Goal: Task Accomplishment & Management: Manage account settings

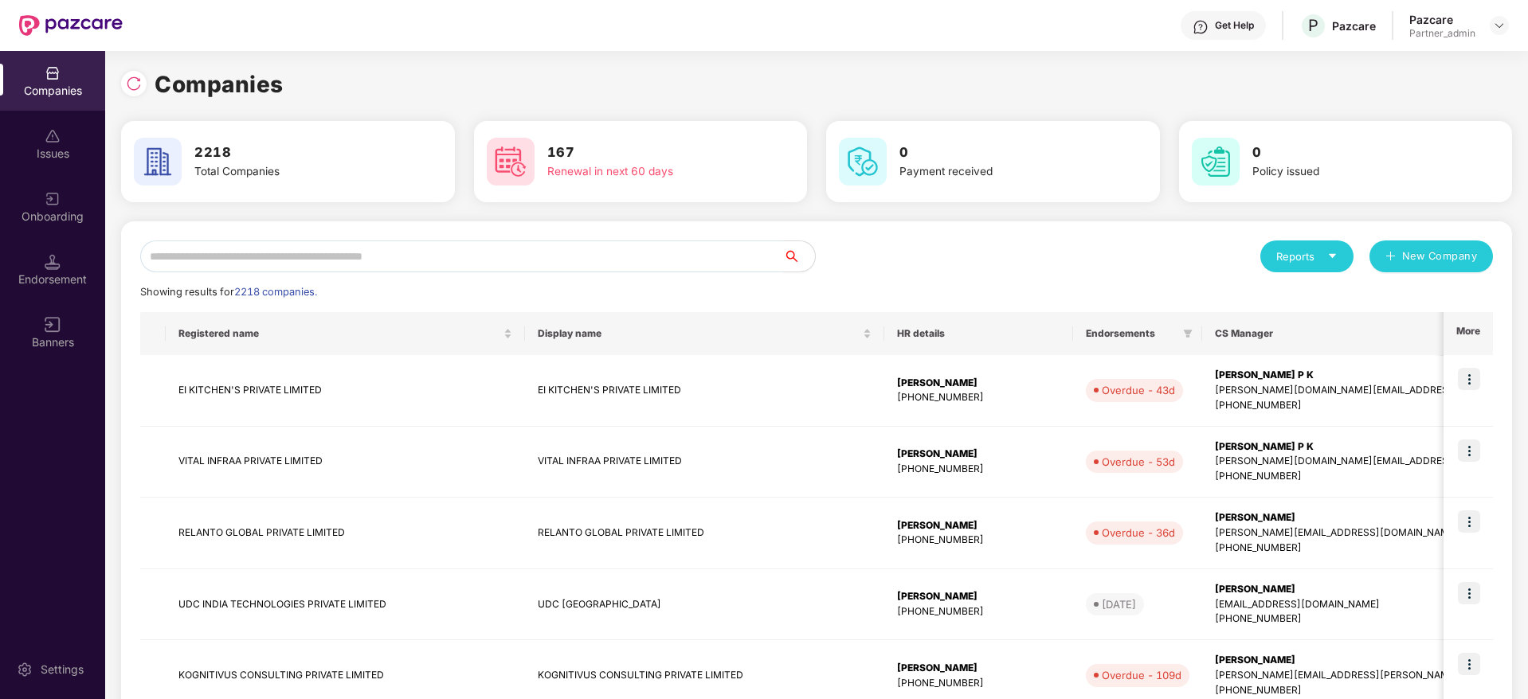
click at [235, 272] on input "text" at bounding box center [461, 257] width 643 height 32
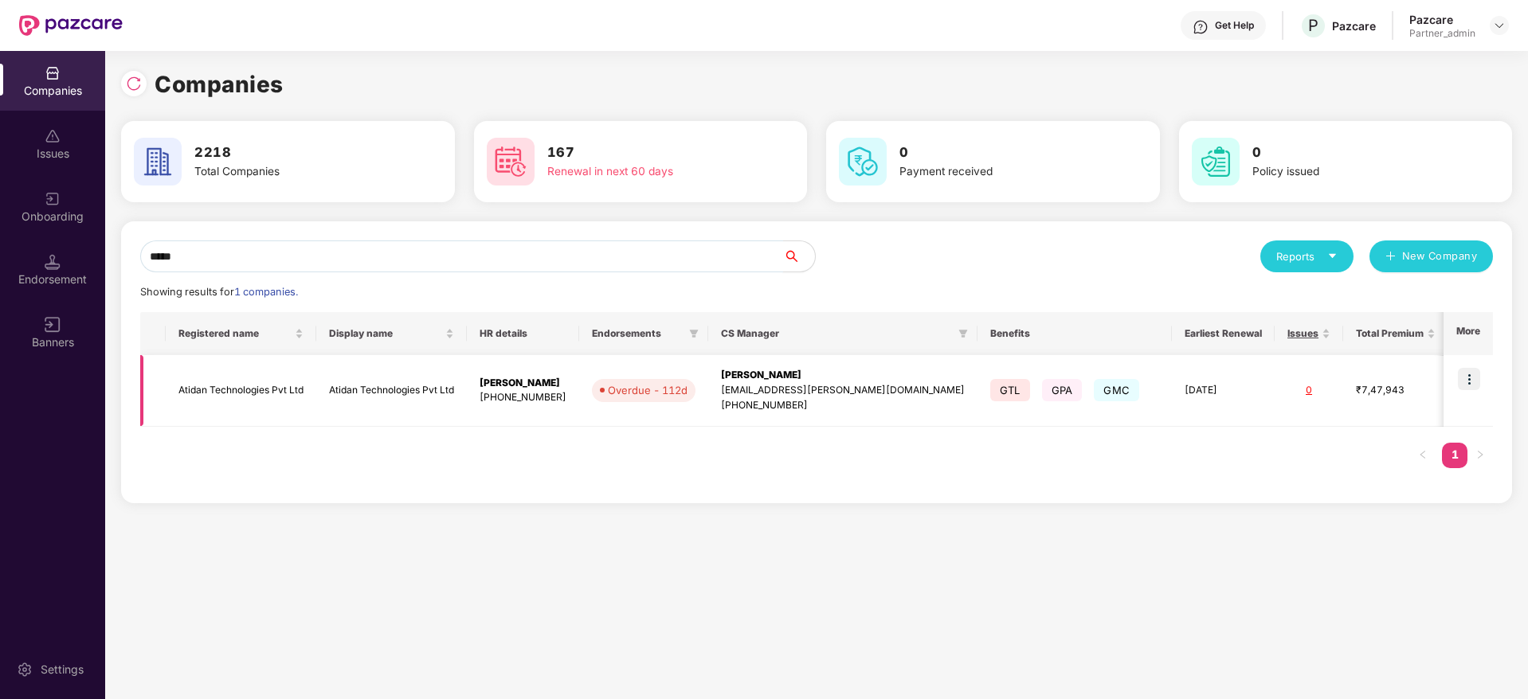
scroll to position [0, 2]
drag, startPoint x: 275, startPoint y: 256, endPoint x: 138, endPoint y: 250, distance: 137.1
click at [17, 245] on div "Companies Issues Onboarding Endorsement Banners Settings Companies 2218 Total C…" at bounding box center [764, 375] width 1528 height 648
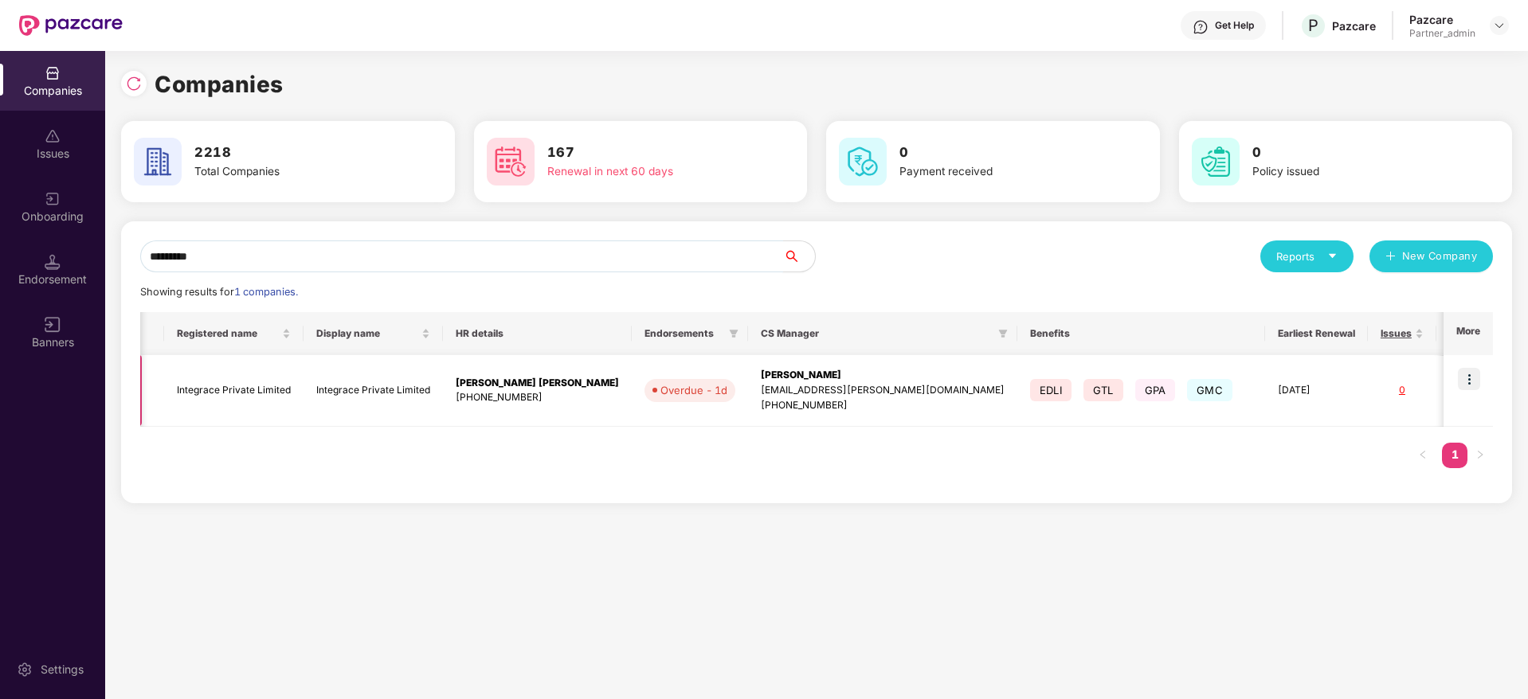
type input "*********"
click at [1462, 368] on img at bounding box center [1469, 379] width 22 height 22
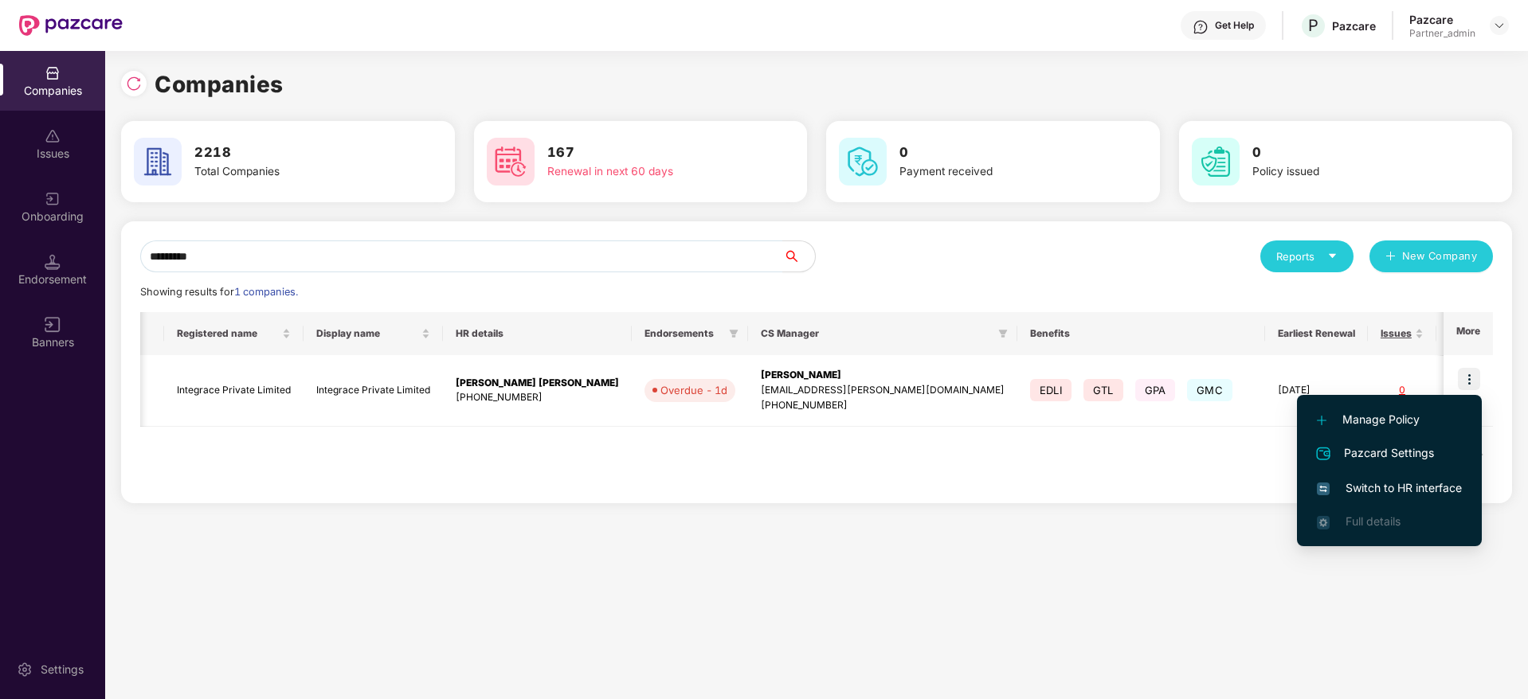
click at [1423, 484] on span "Switch to HR interface" at bounding box center [1389, 489] width 145 height 18
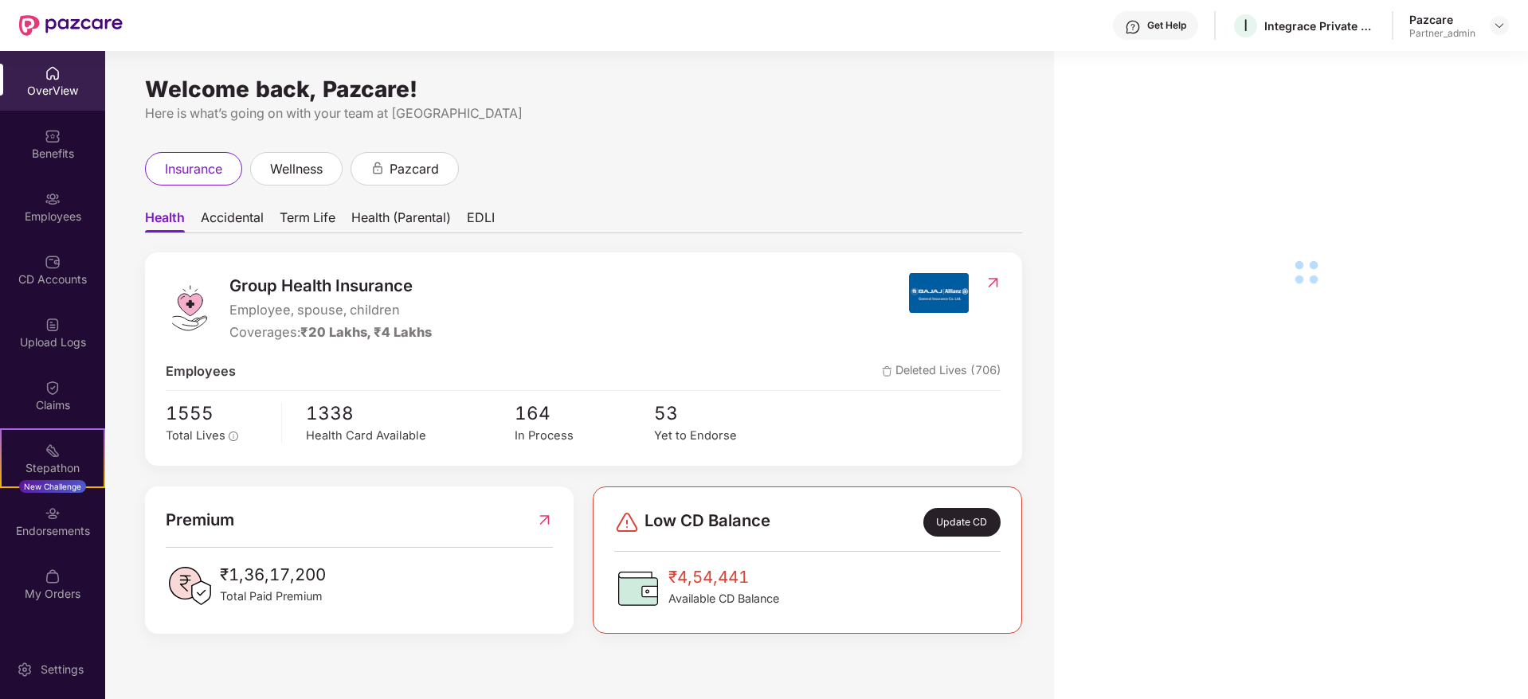
click at [55, 533] on div "Endorsements" at bounding box center [52, 531] width 105 height 16
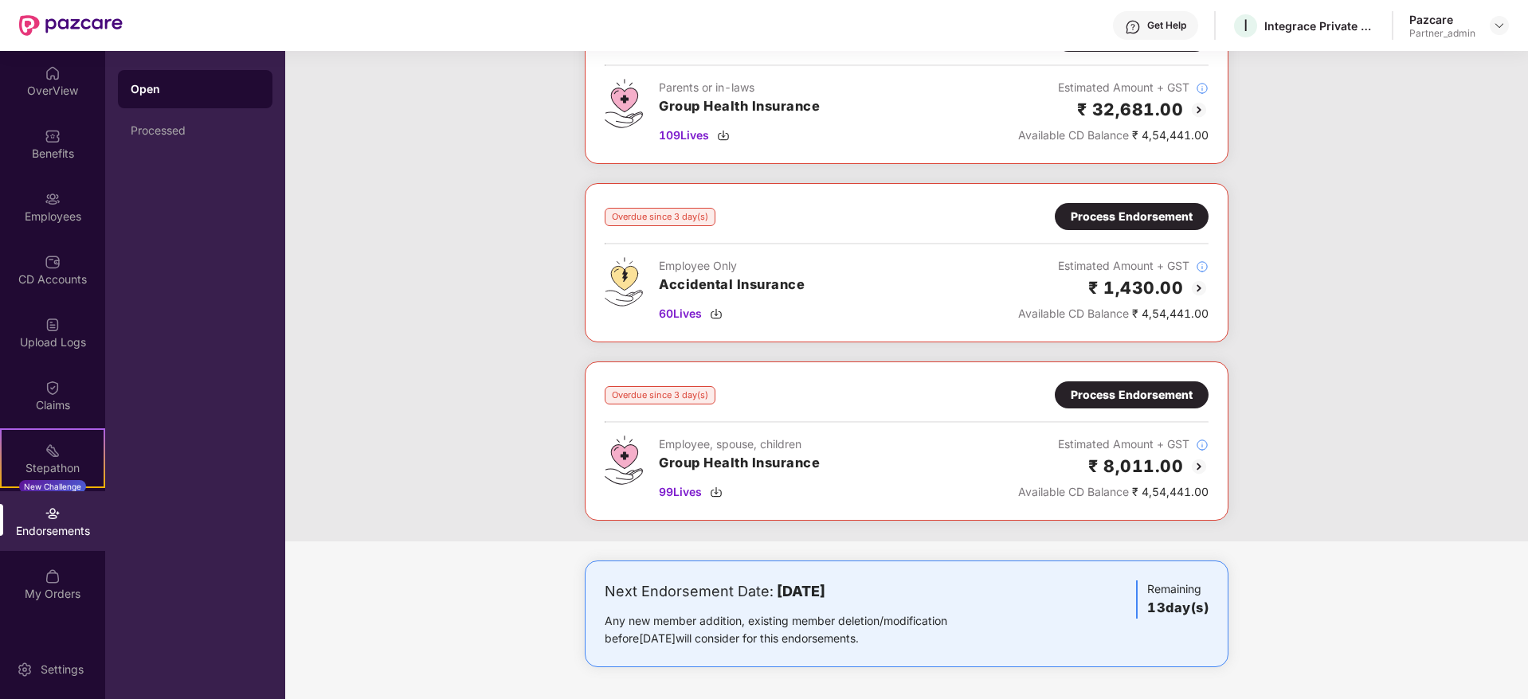
scroll to position [0, 0]
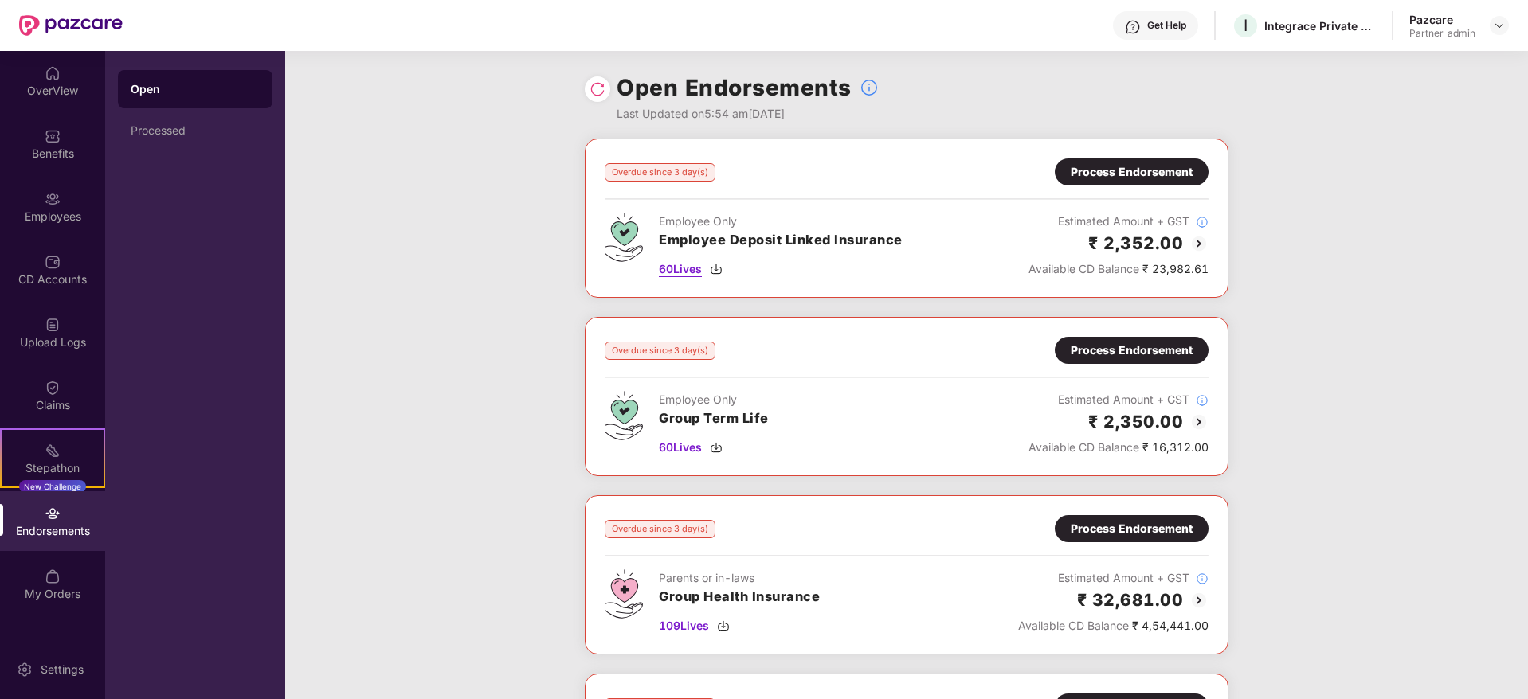
click at [716, 268] on img at bounding box center [716, 269] width 13 height 13
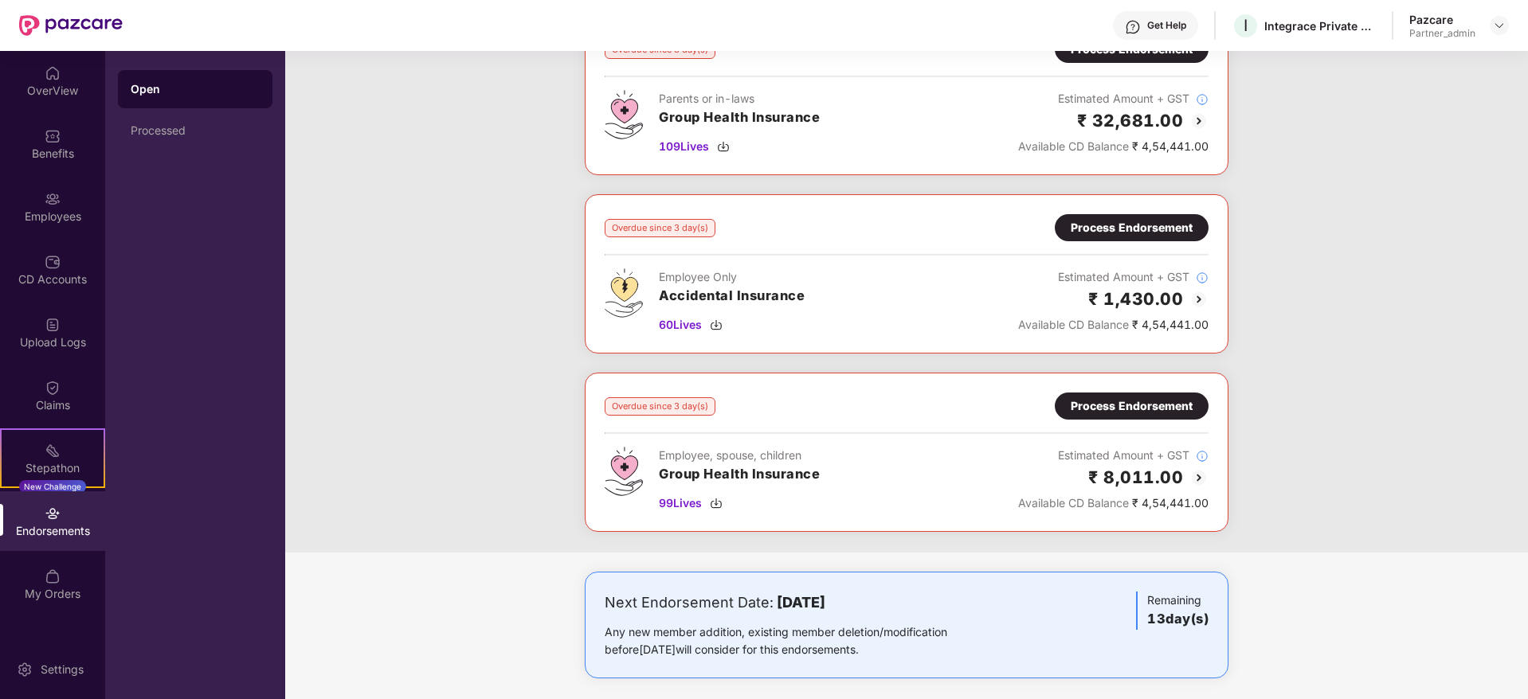
scroll to position [491, 0]
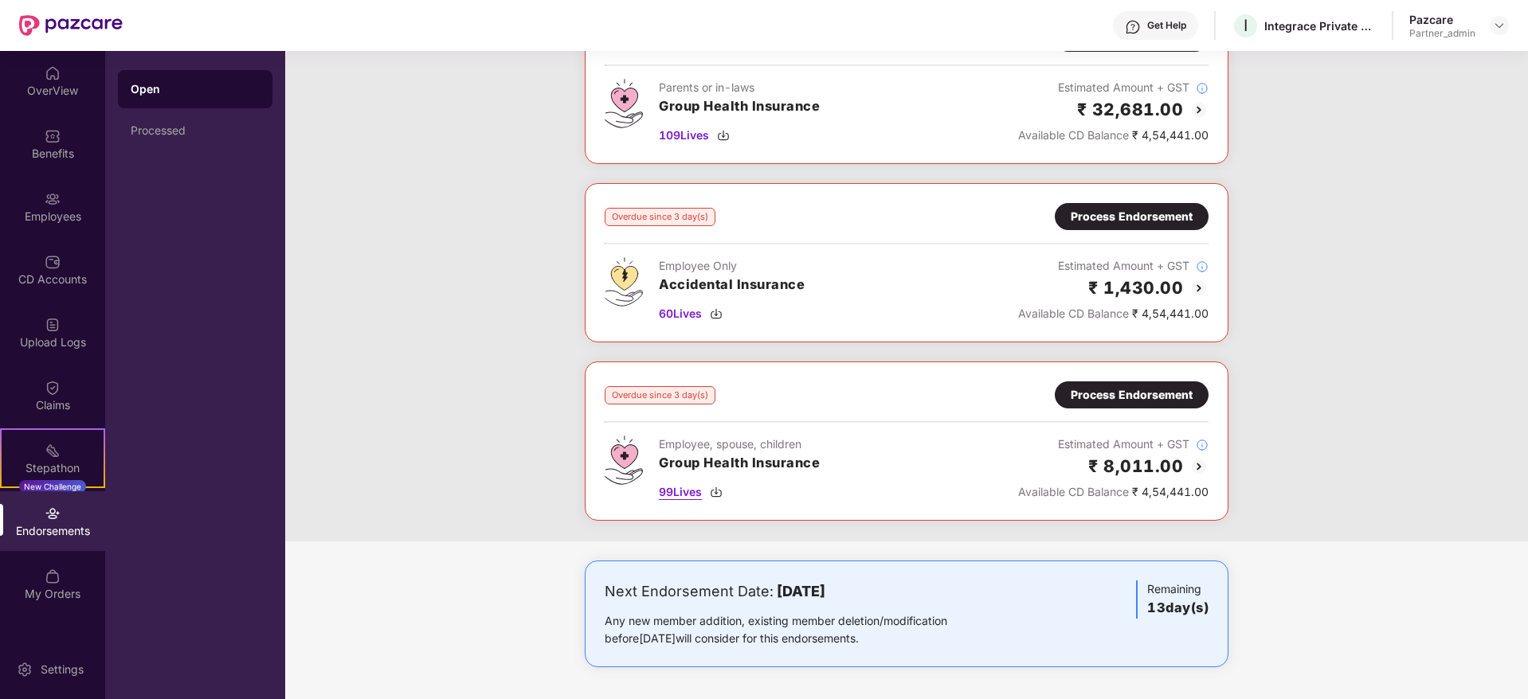
click at [713, 491] on img at bounding box center [716, 492] width 13 height 13
click at [1098, 395] on div "Process Endorsement" at bounding box center [1132, 395] width 122 height 18
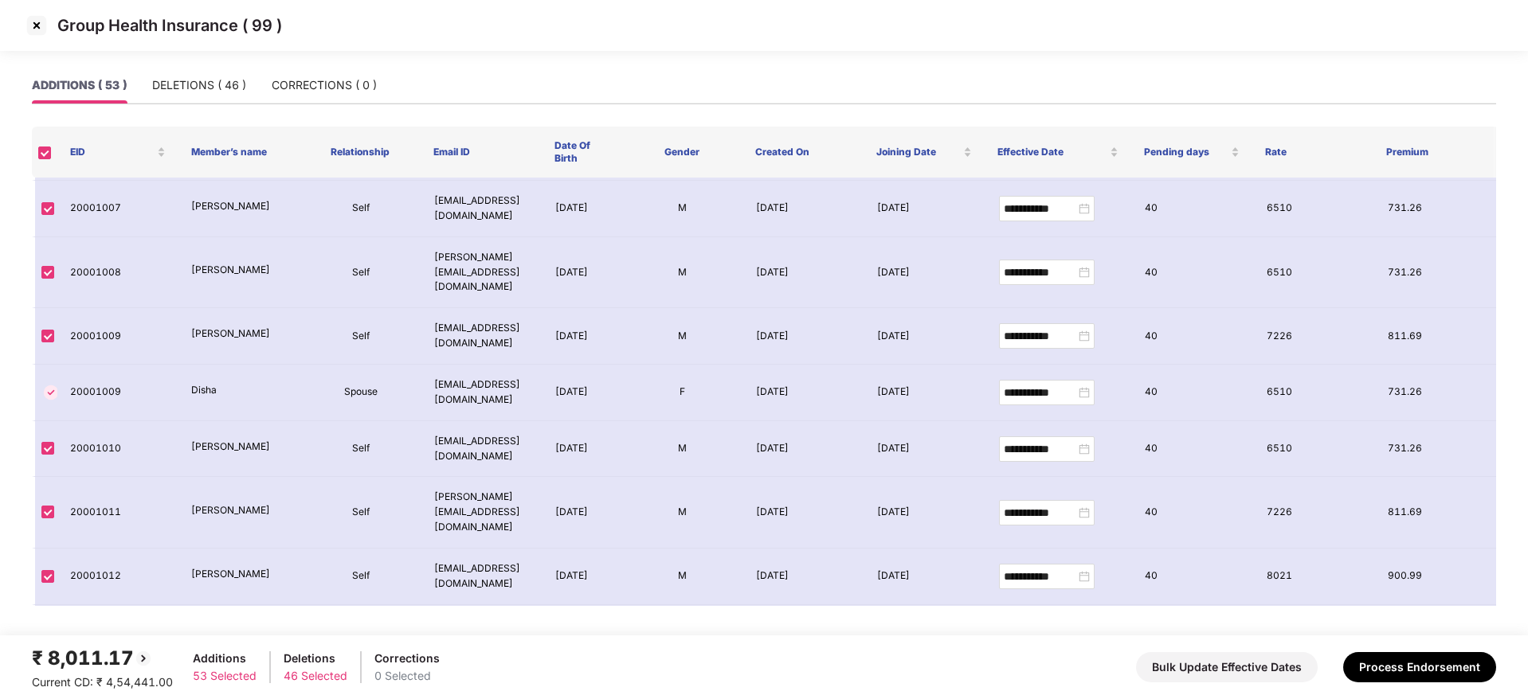
scroll to position [2643, 0]
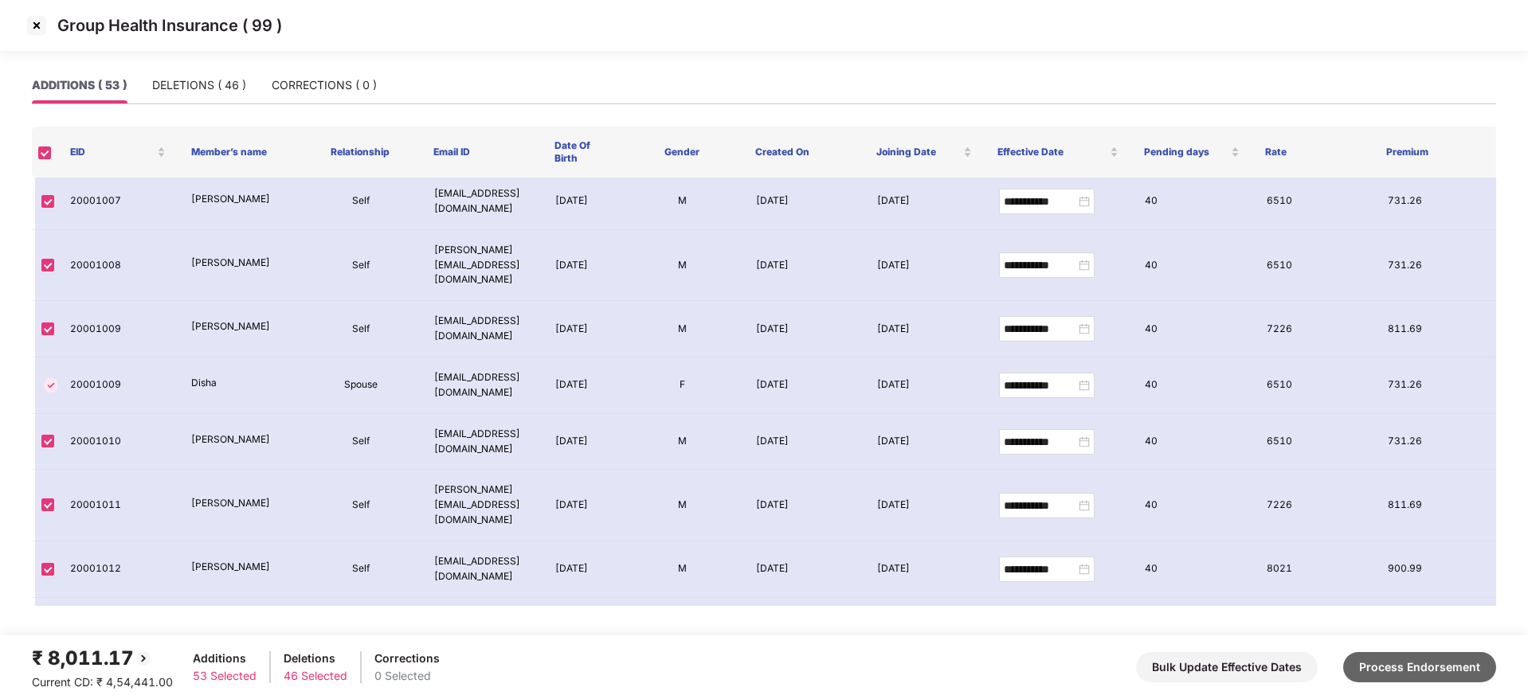
click at [1450, 666] on button "Process Endorsement" at bounding box center [1419, 667] width 153 height 30
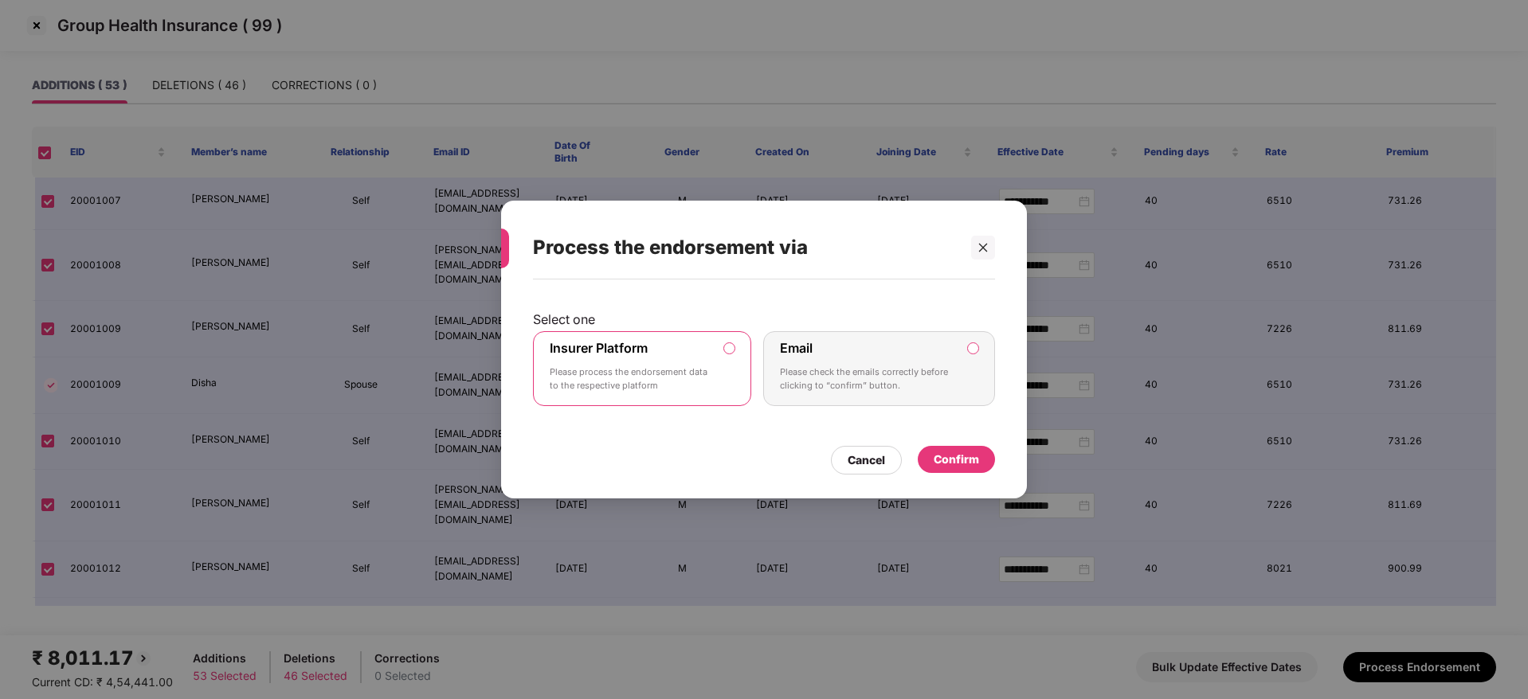
click at [982, 460] on div "Confirm" at bounding box center [956, 459] width 77 height 27
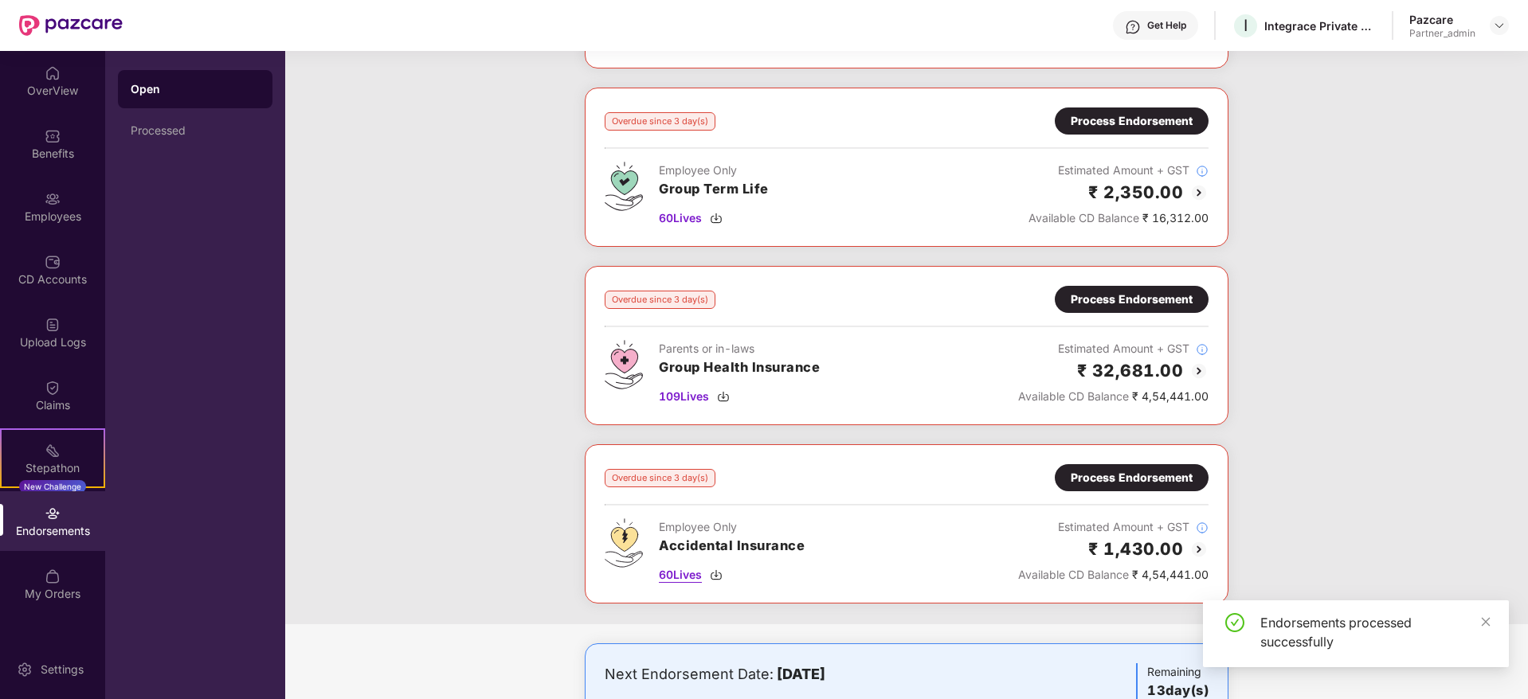
scroll to position [193, 0]
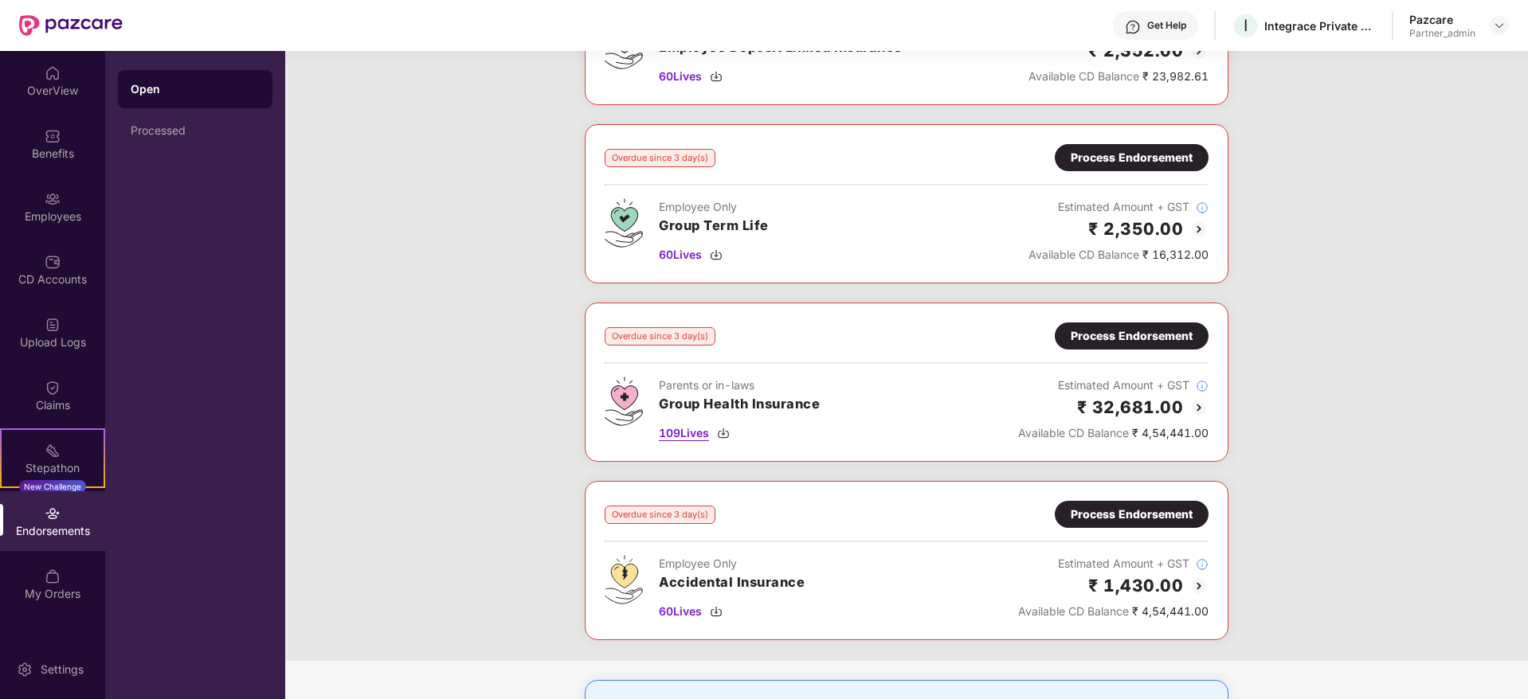
click at [726, 430] on img at bounding box center [723, 433] width 13 height 13
click at [1141, 340] on div "Process Endorsement" at bounding box center [1132, 336] width 122 height 18
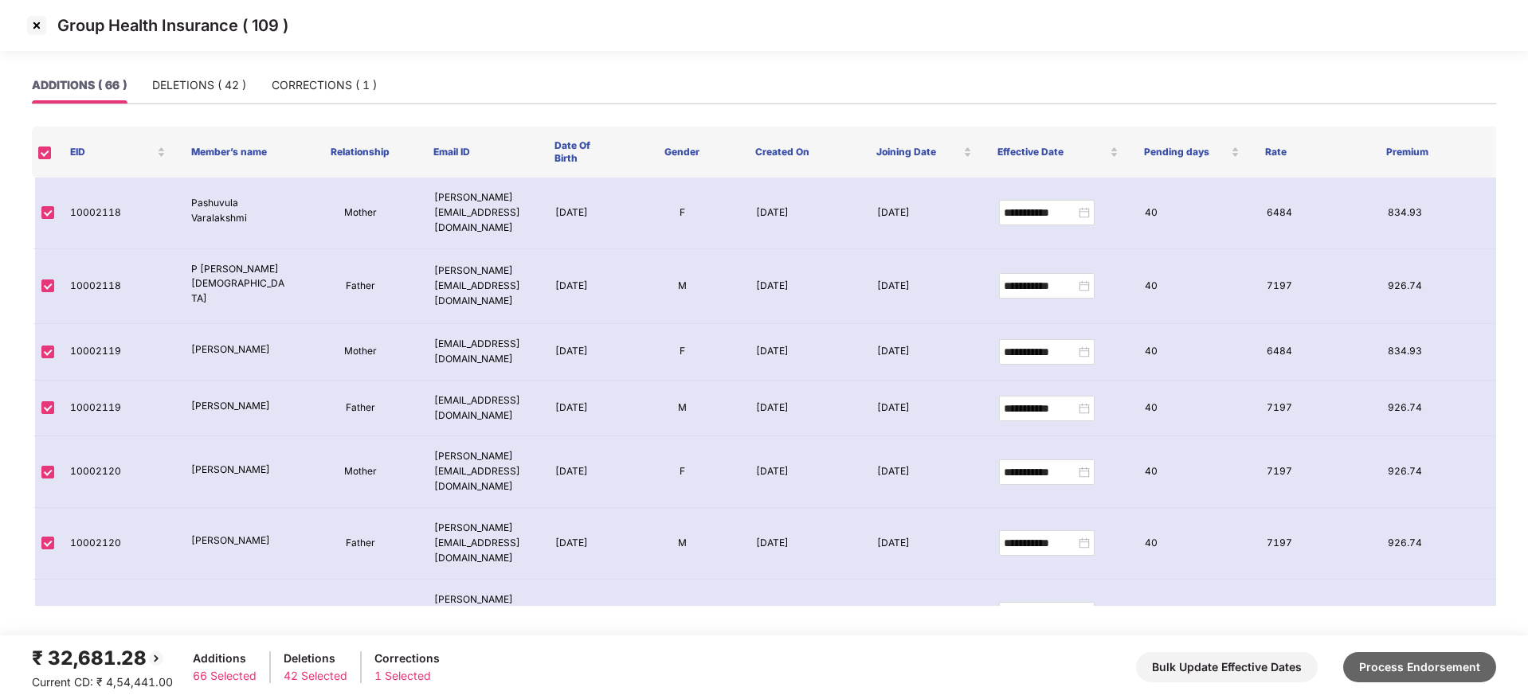
click at [1472, 675] on button "Process Endorsement" at bounding box center [1419, 667] width 153 height 30
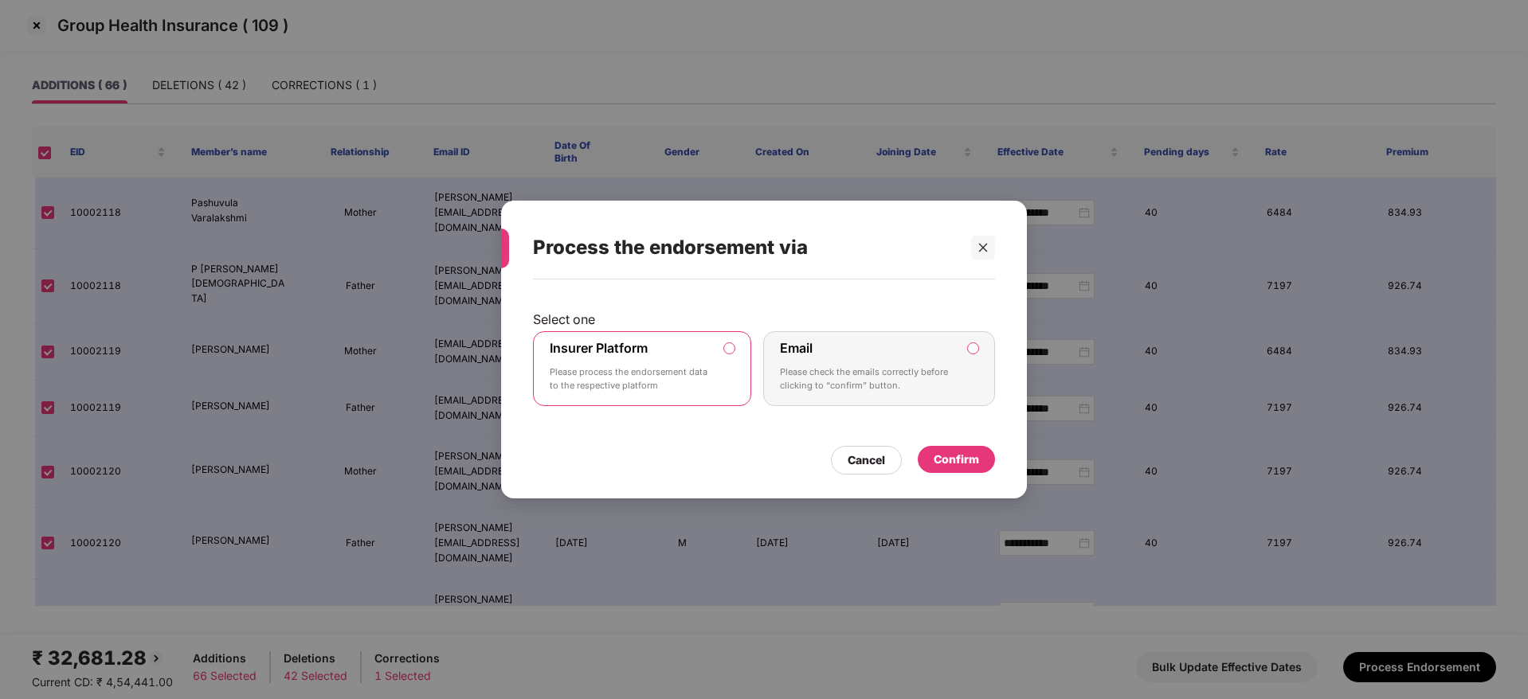
click at [970, 464] on div "Confirm" at bounding box center [956, 460] width 45 height 18
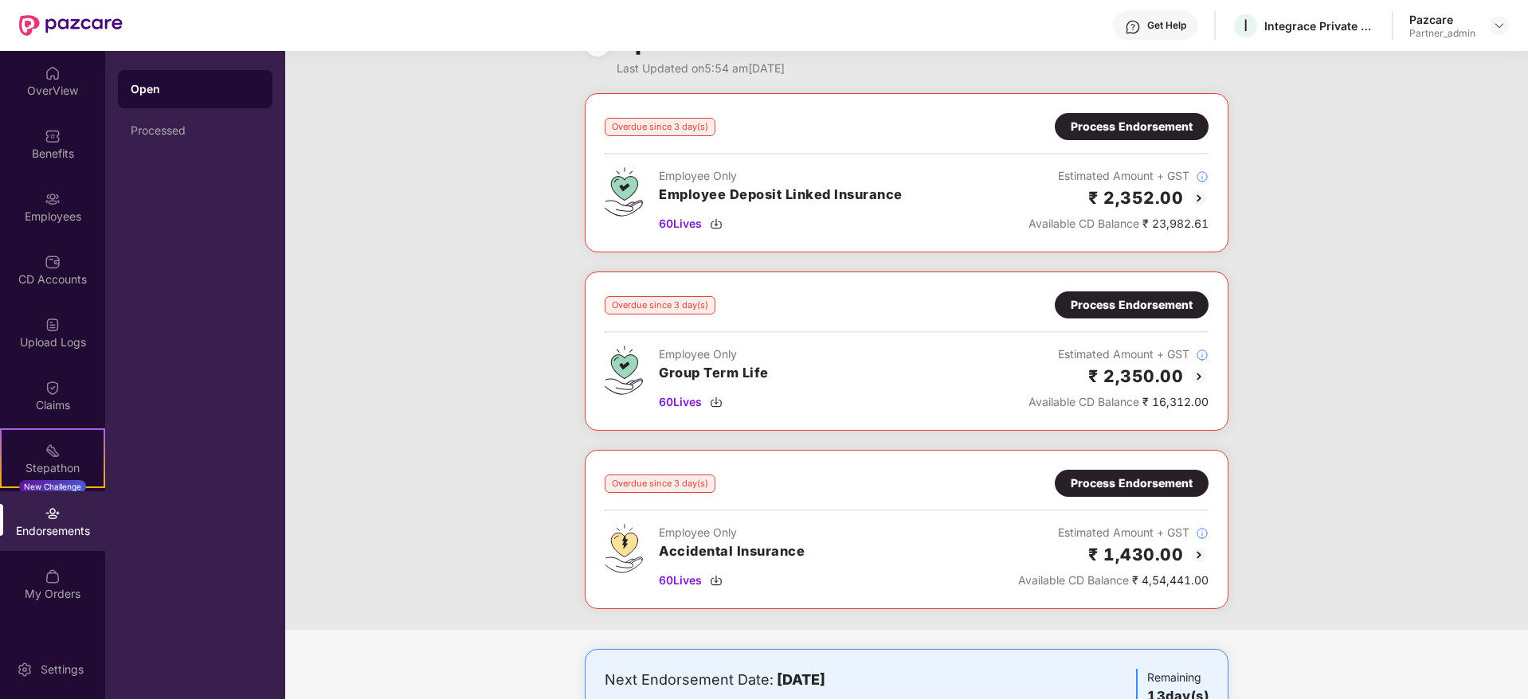
scroll to position [0, 0]
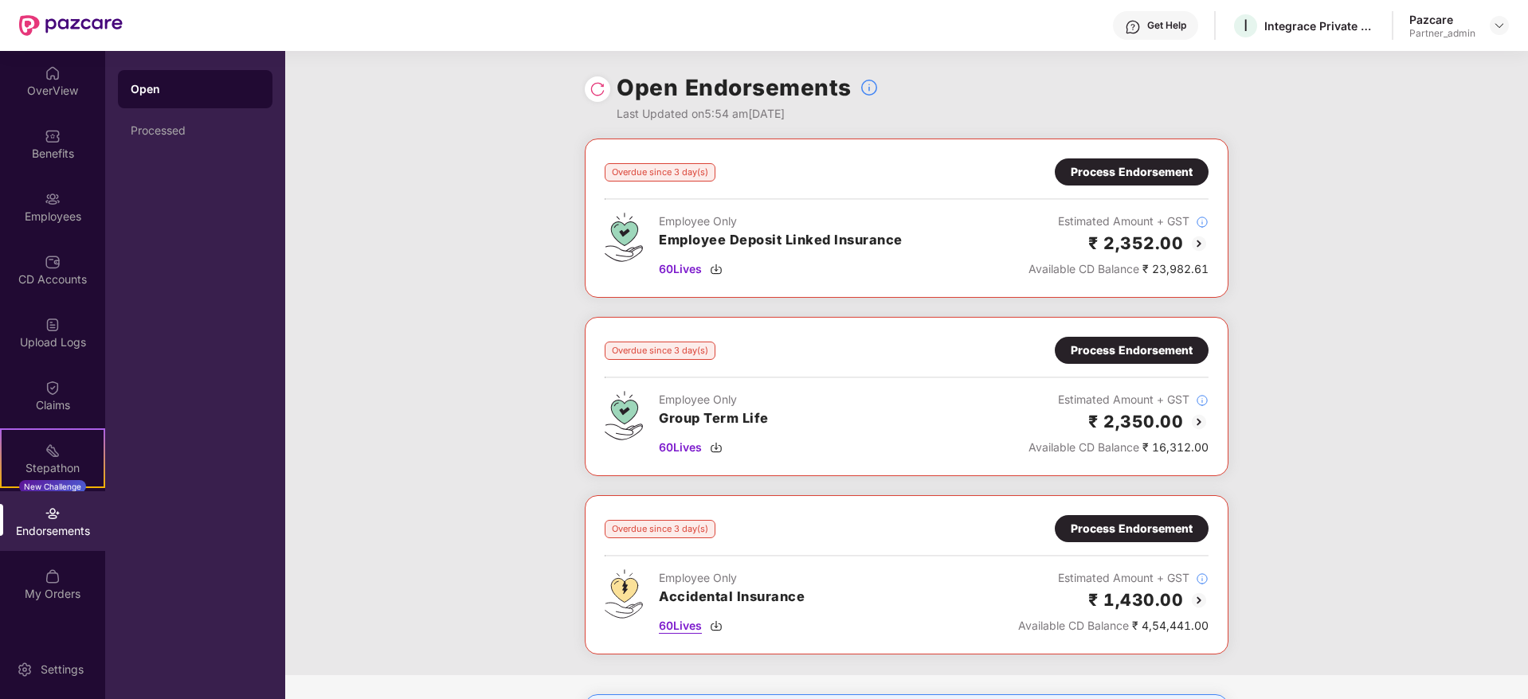
click at [715, 627] on img at bounding box center [716, 626] width 13 height 13
click at [1126, 537] on div "Process Endorsement" at bounding box center [1132, 529] width 122 height 18
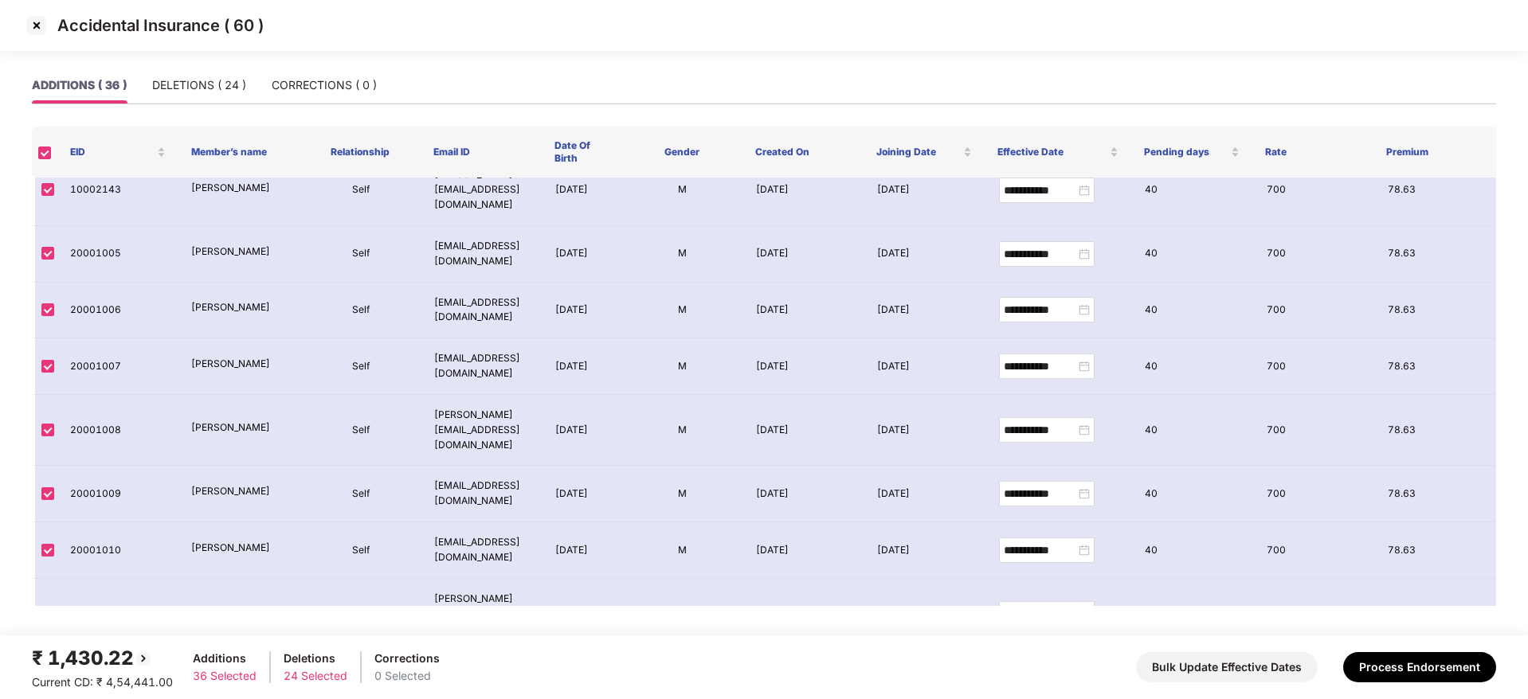
scroll to position [1628, 0]
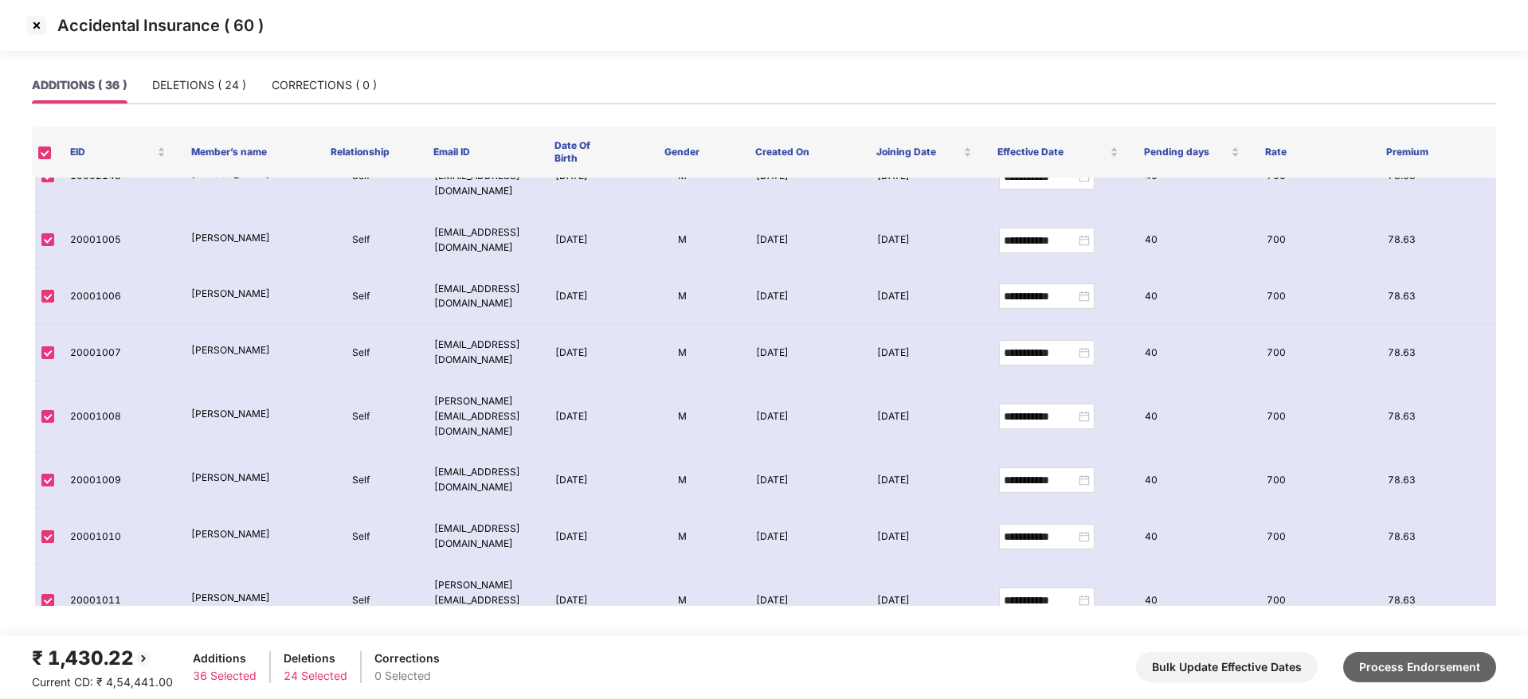
click at [1404, 664] on button "Process Endorsement" at bounding box center [1419, 667] width 153 height 30
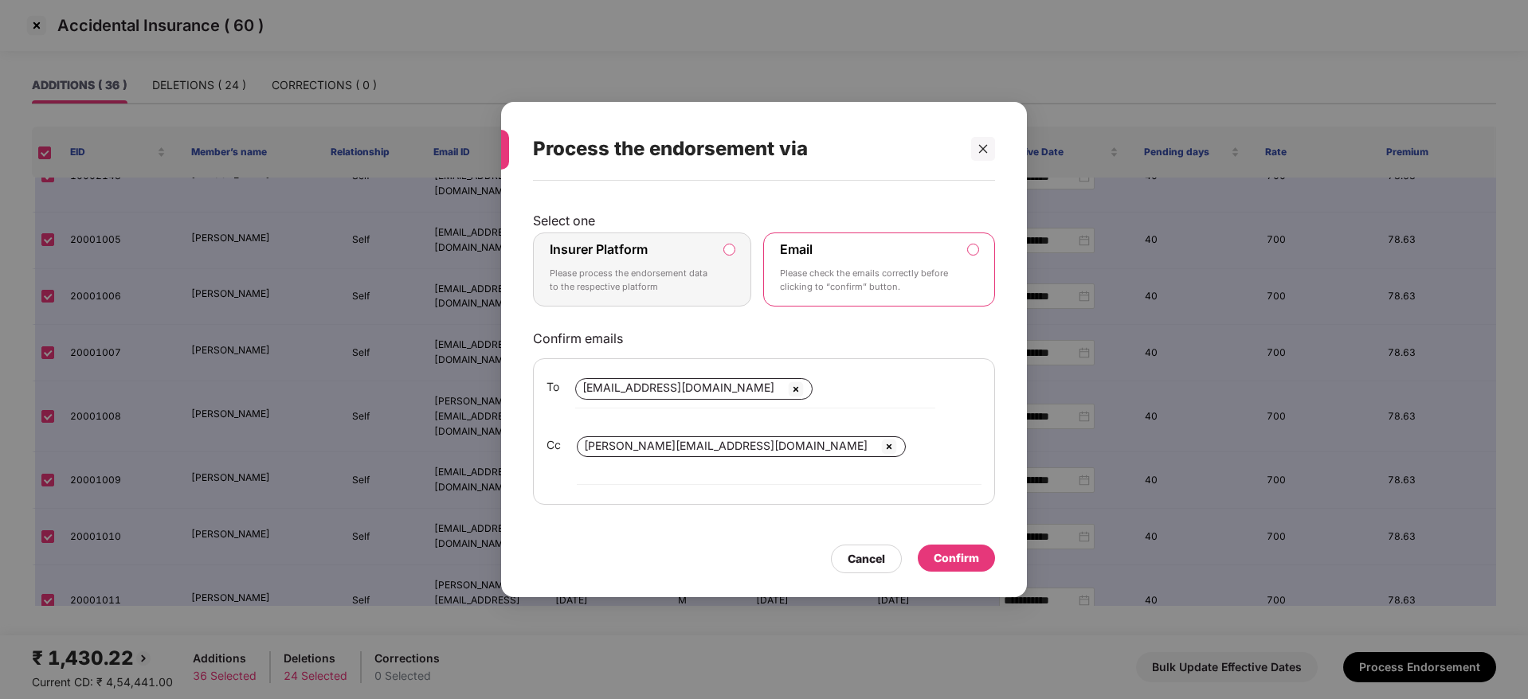
click at [672, 295] on p "Please process the endorsement data to the respective platform" at bounding box center [631, 281] width 162 height 28
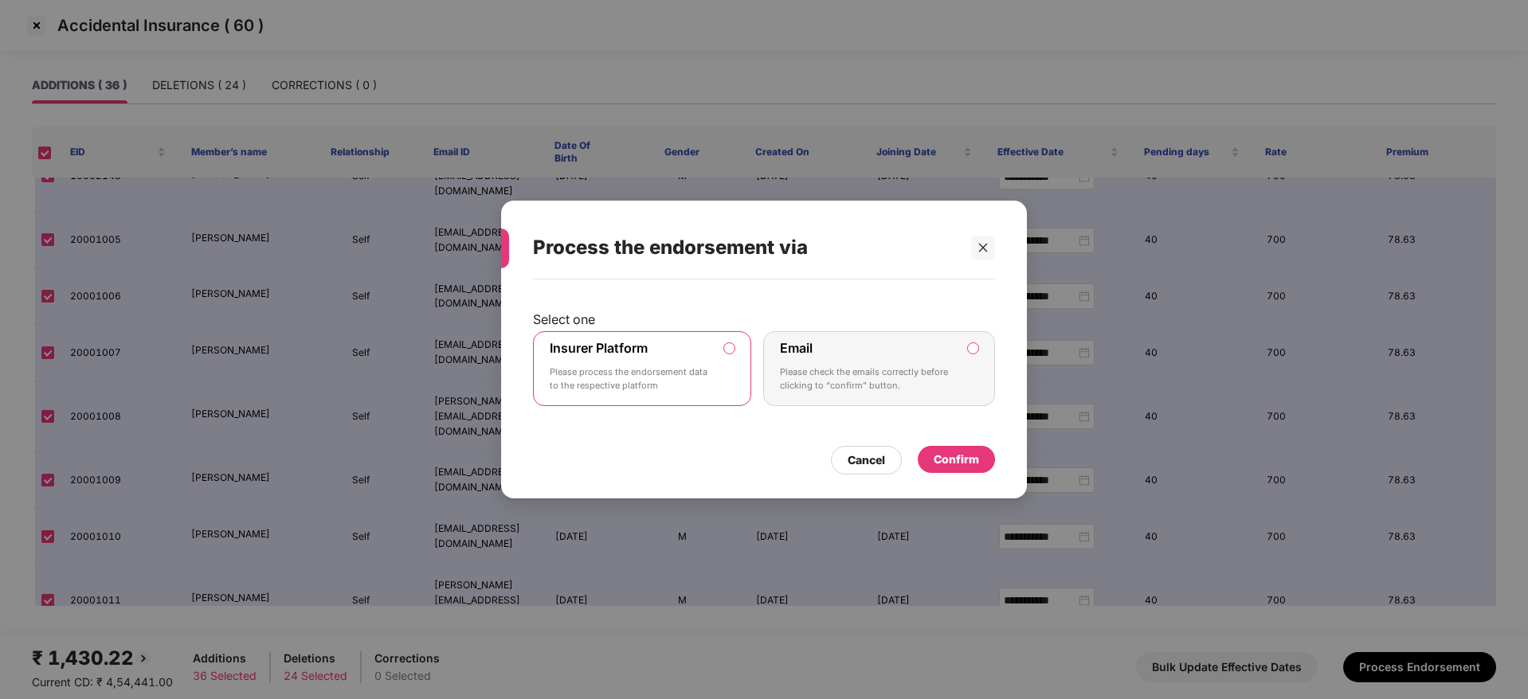
click at [973, 452] on div "Confirm" at bounding box center [956, 460] width 45 height 18
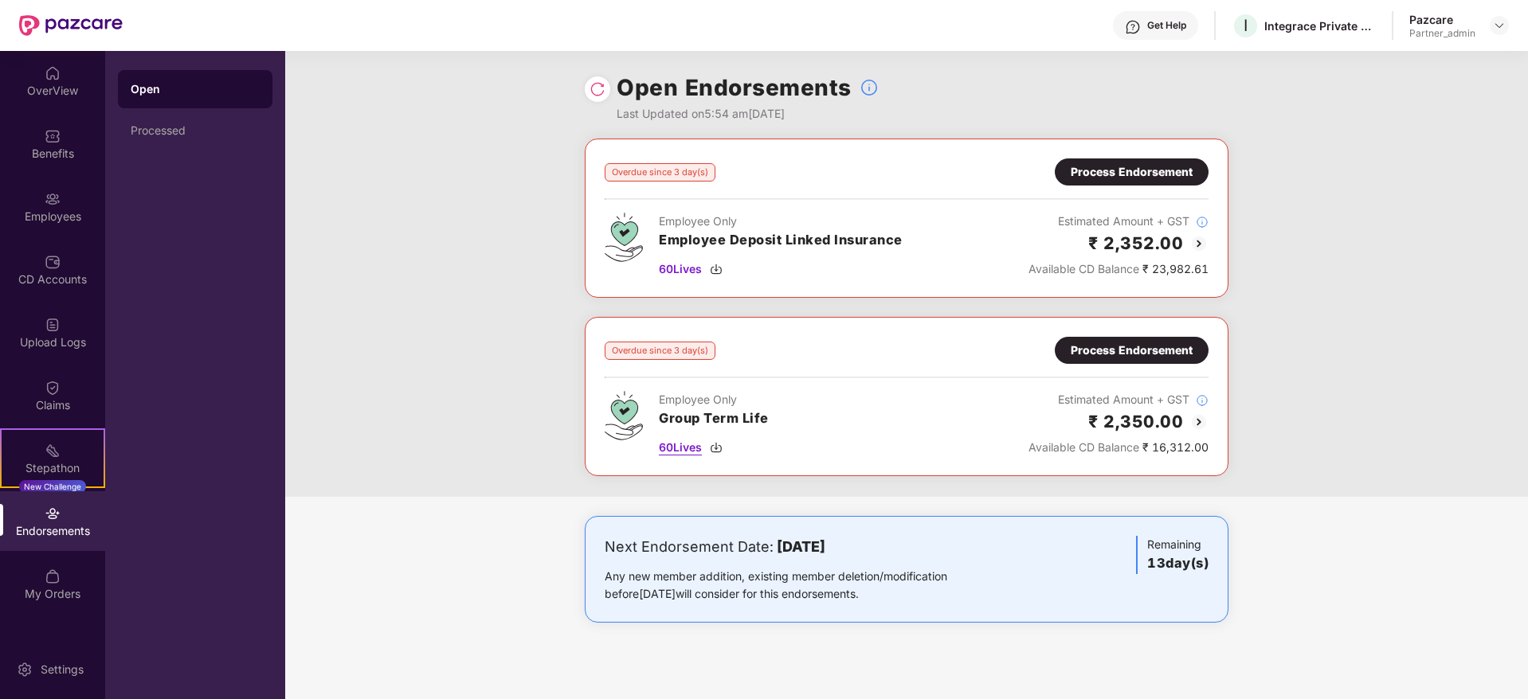
click at [722, 448] on img at bounding box center [716, 447] width 13 height 13
click at [1146, 359] on div "Process Endorsement" at bounding box center [1132, 350] width 154 height 27
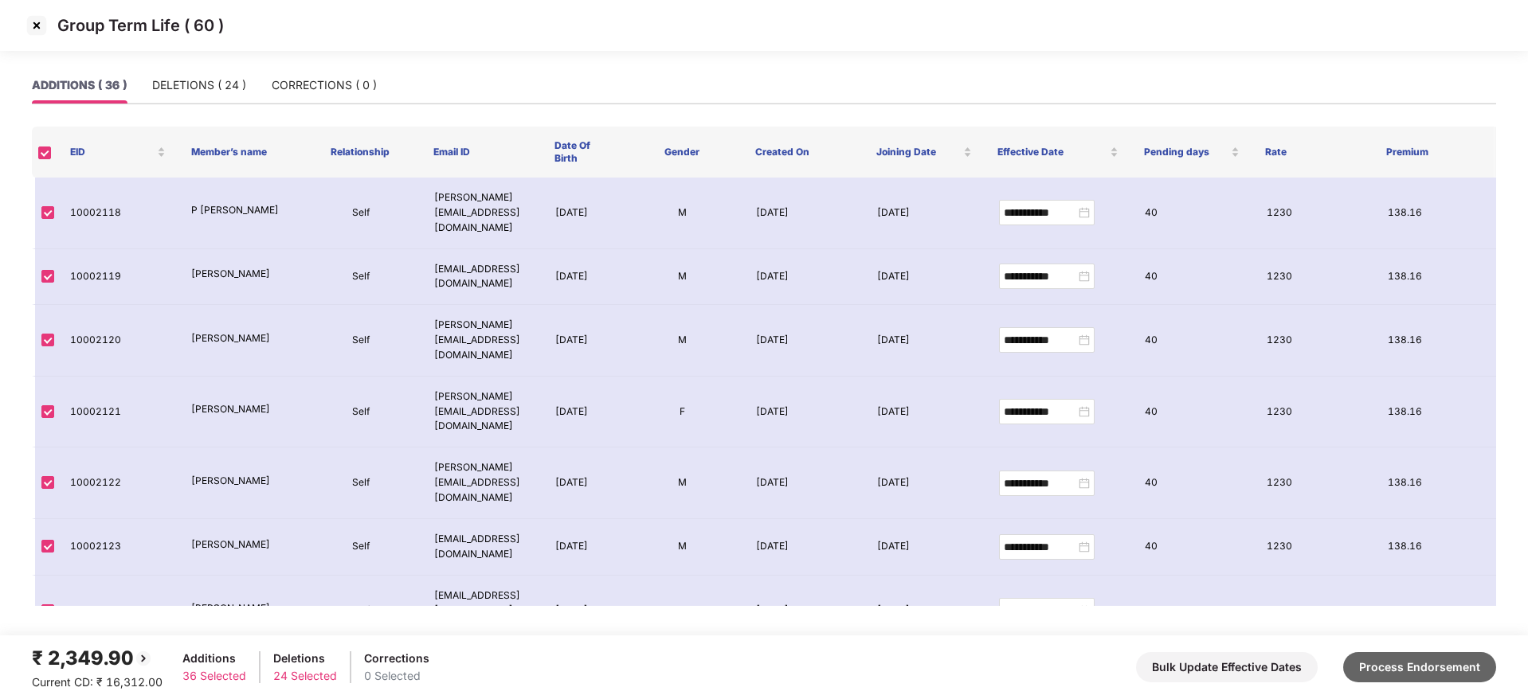
click at [1468, 666] on button "Process Endorsement" at bounding box center [1419, 667] width 153 height 30
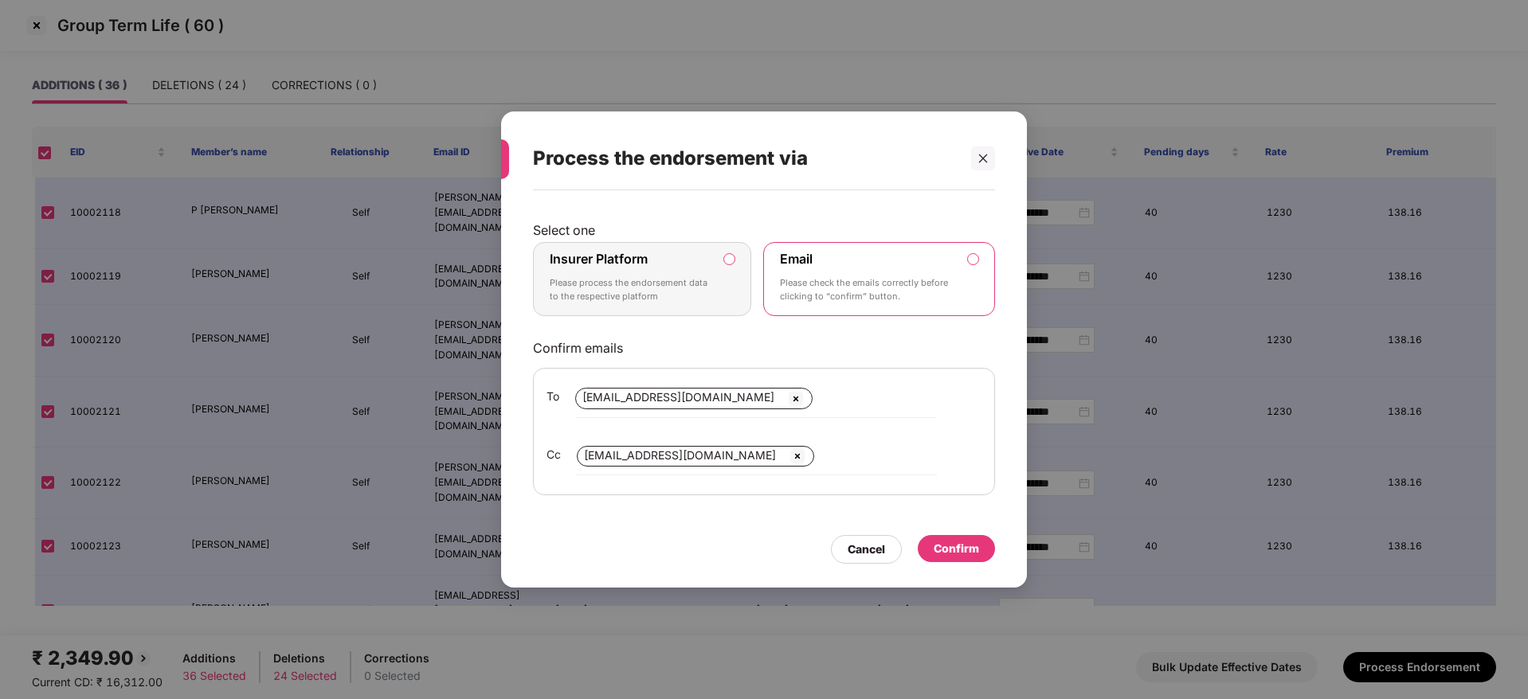
click at [679, 296] on p "Please process the endorsement data to the respective platform" at bounding box center [631, 290] width 162 height 28
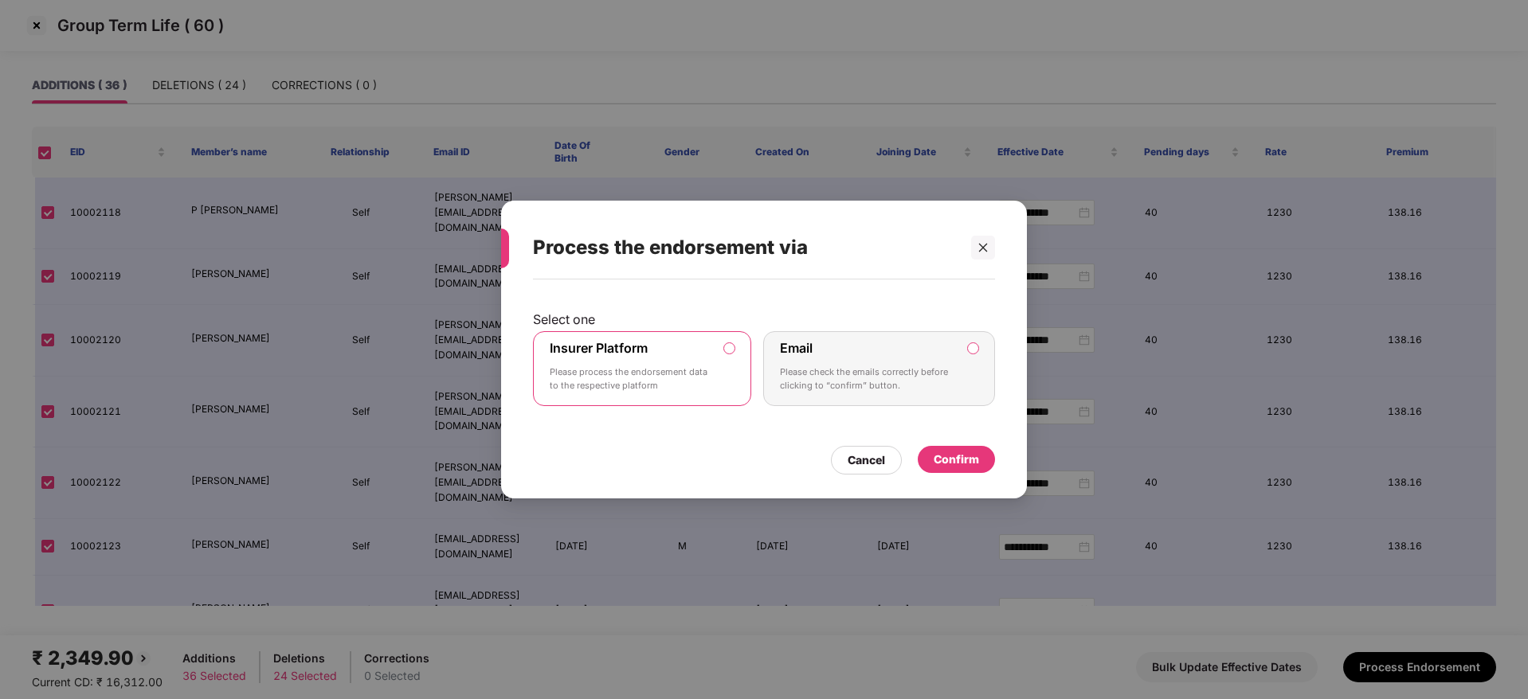
click at [960, 452] on div "Confirm" at bounding box center [956, 460] width 45 height 18
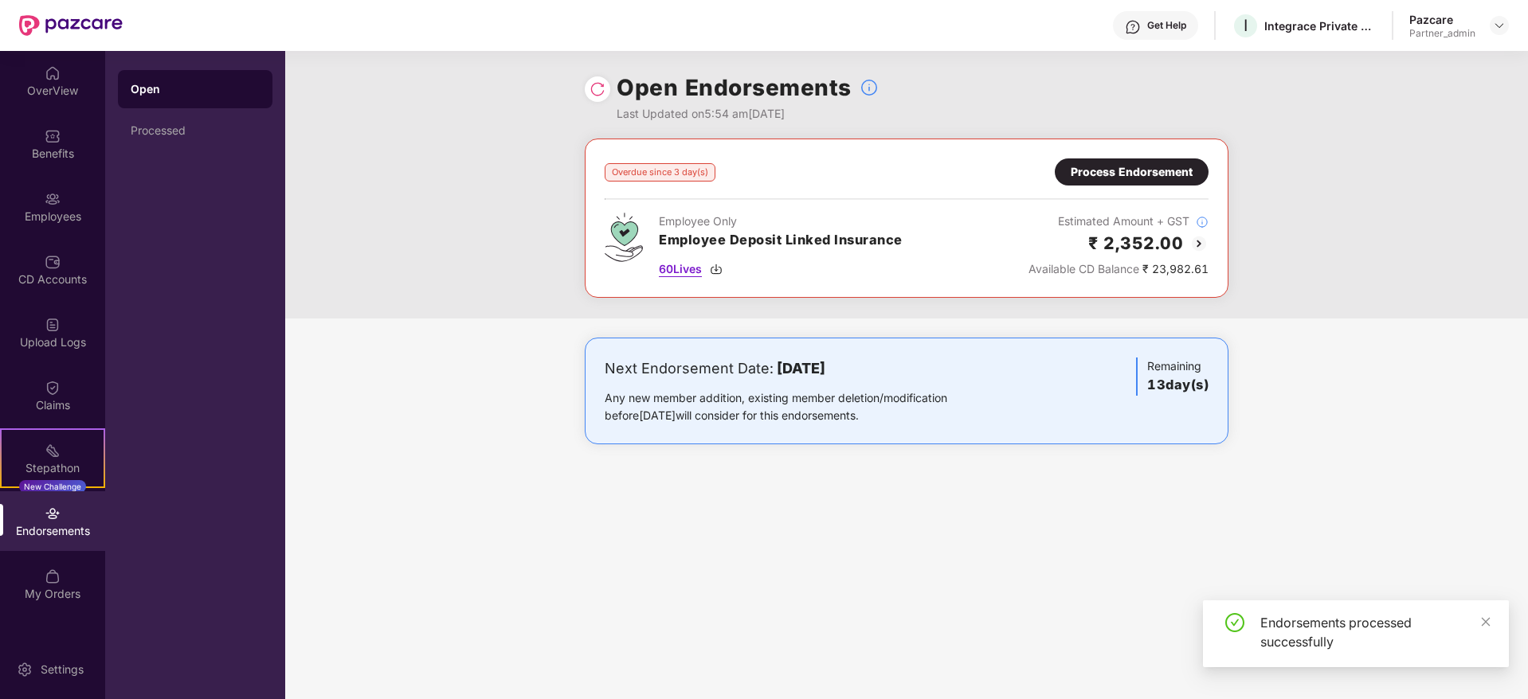
click at [715, 271] on img at bounding box center [716, 269] width 13 height 13
click at [1154, 173] on div "Process Endorsement" at bounding box center [1132, 172] width 122 height 18
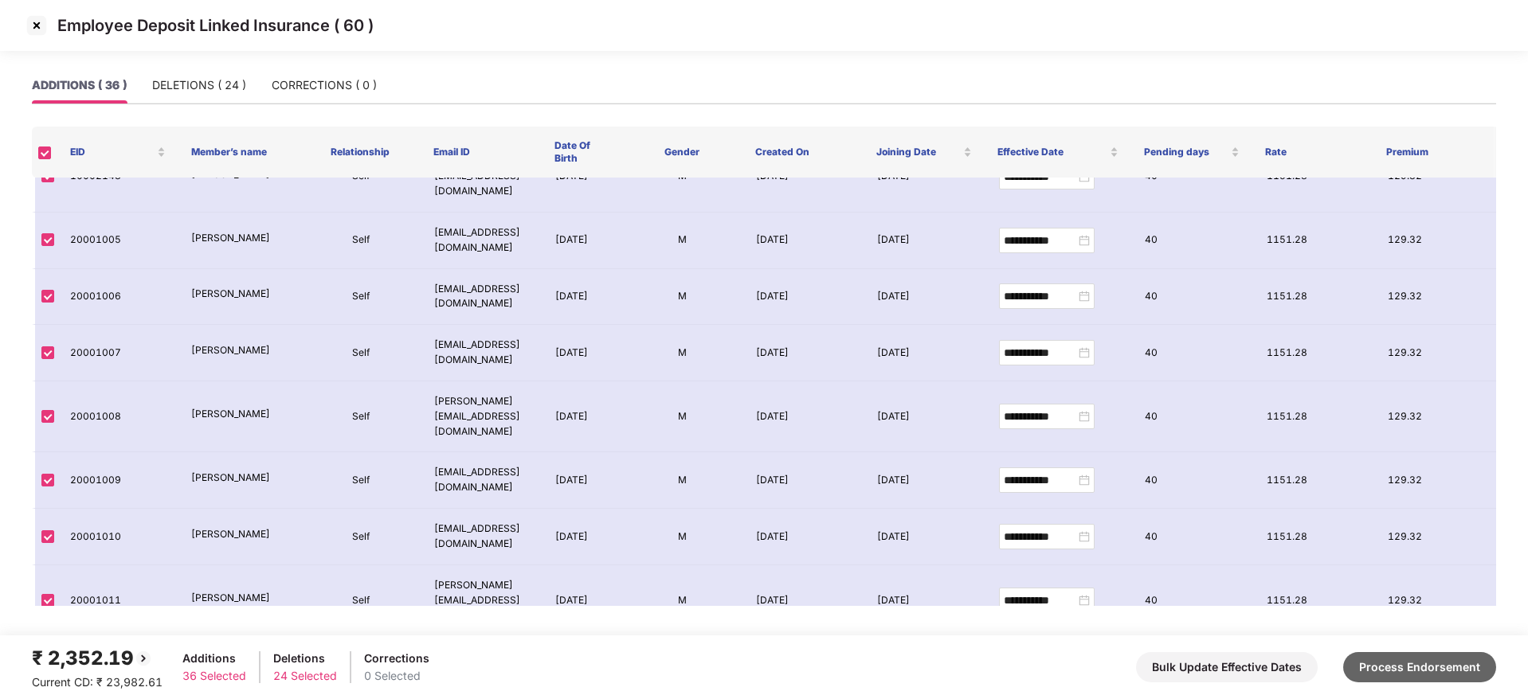
click at [1431, 660] on button "Process Endorsement" at bounding box center [1419, 667] width 153 height 30
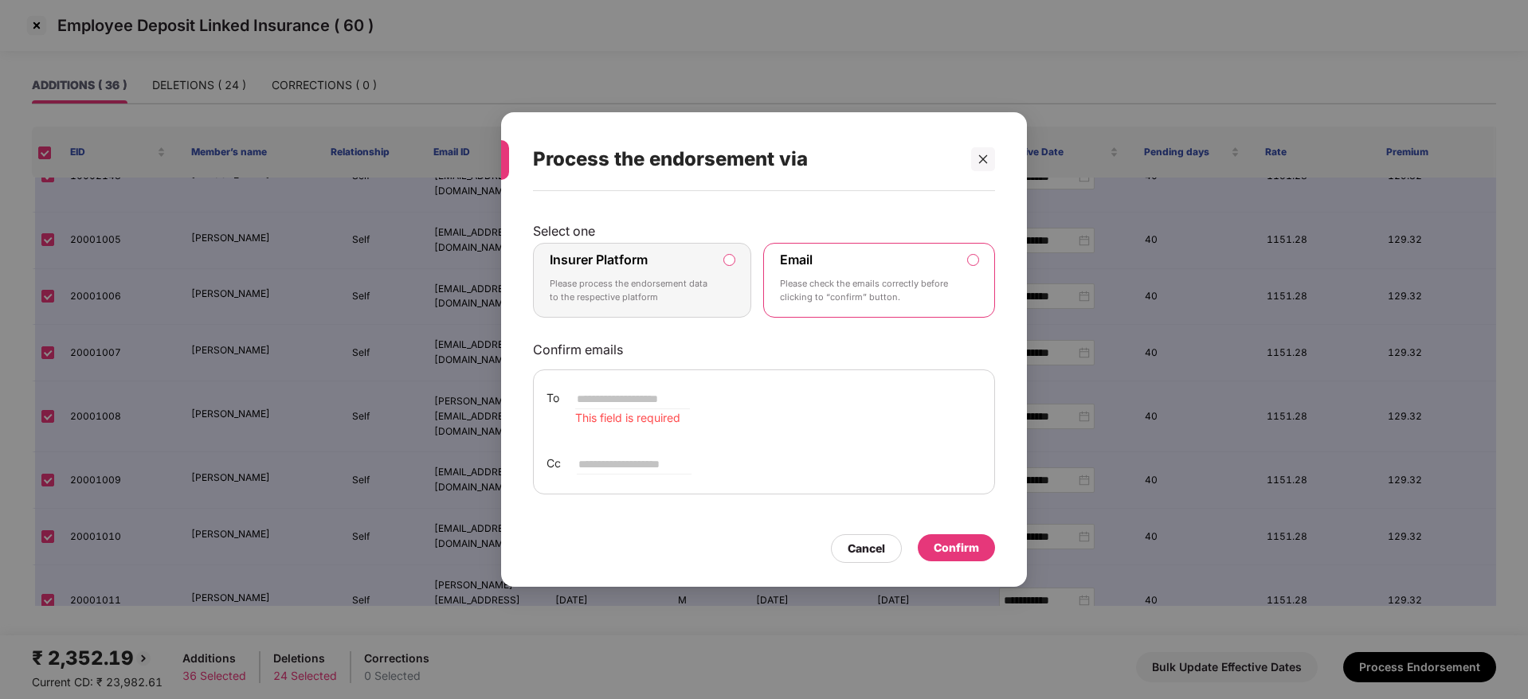
click at [692, 292] on p "Please process the endorsement data to the respective platform" at bounding box center [631, 291] width 162 height 28
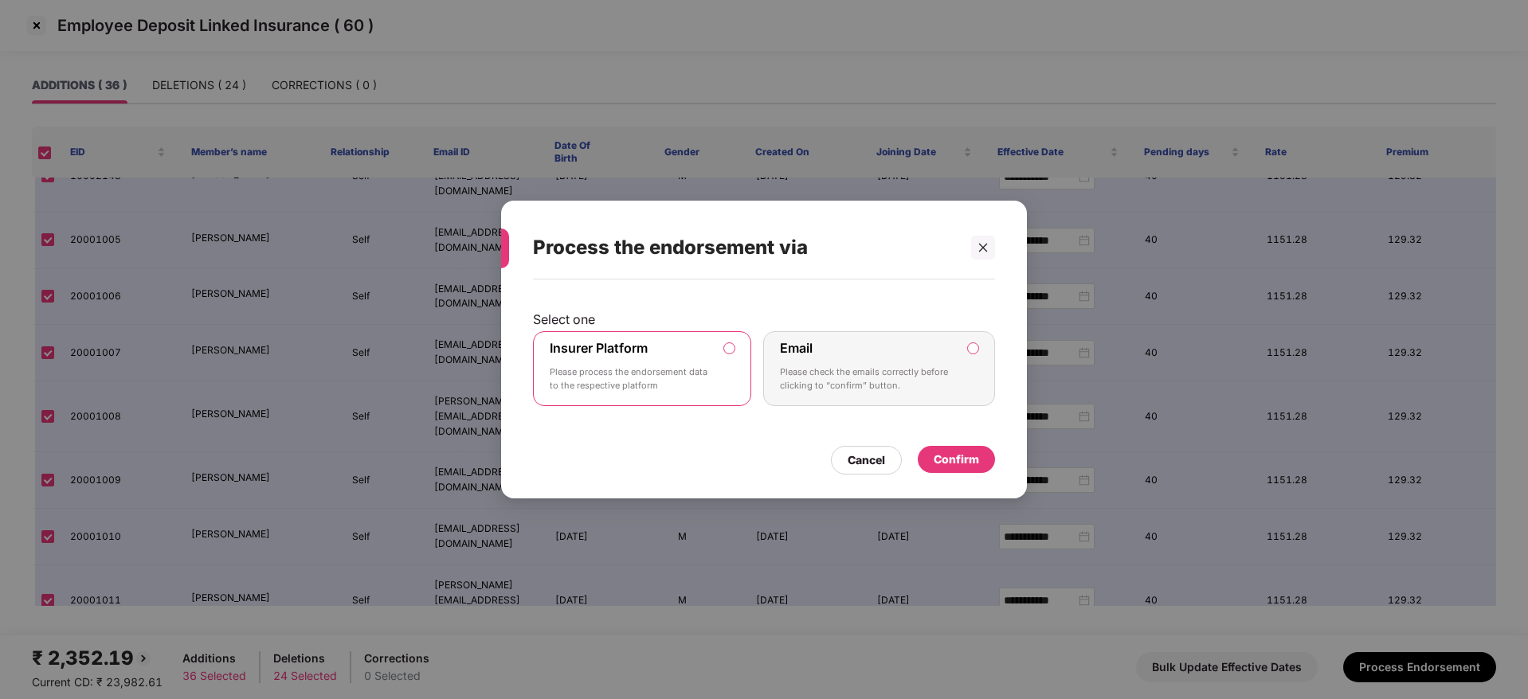
drag, startPoint x: 946, startPoint y: 456, endPoint x: 957, endPoint y: 453, distance: 11.4
click at [957, 453] on div "Confirm" at bounding box center [956, 460] width 45 height 18
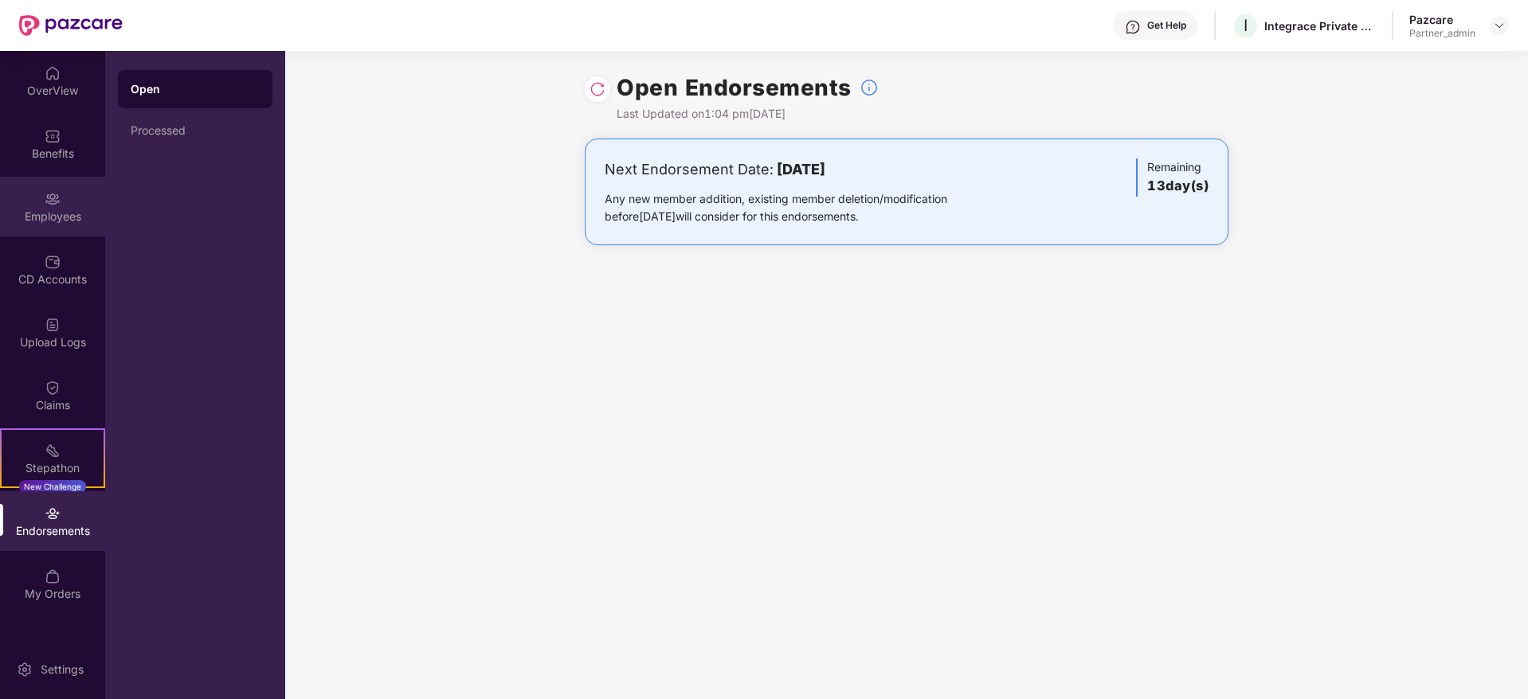
click at [49, 216] on div "Employees" at bounding box center [52, 217] width 105 height 16
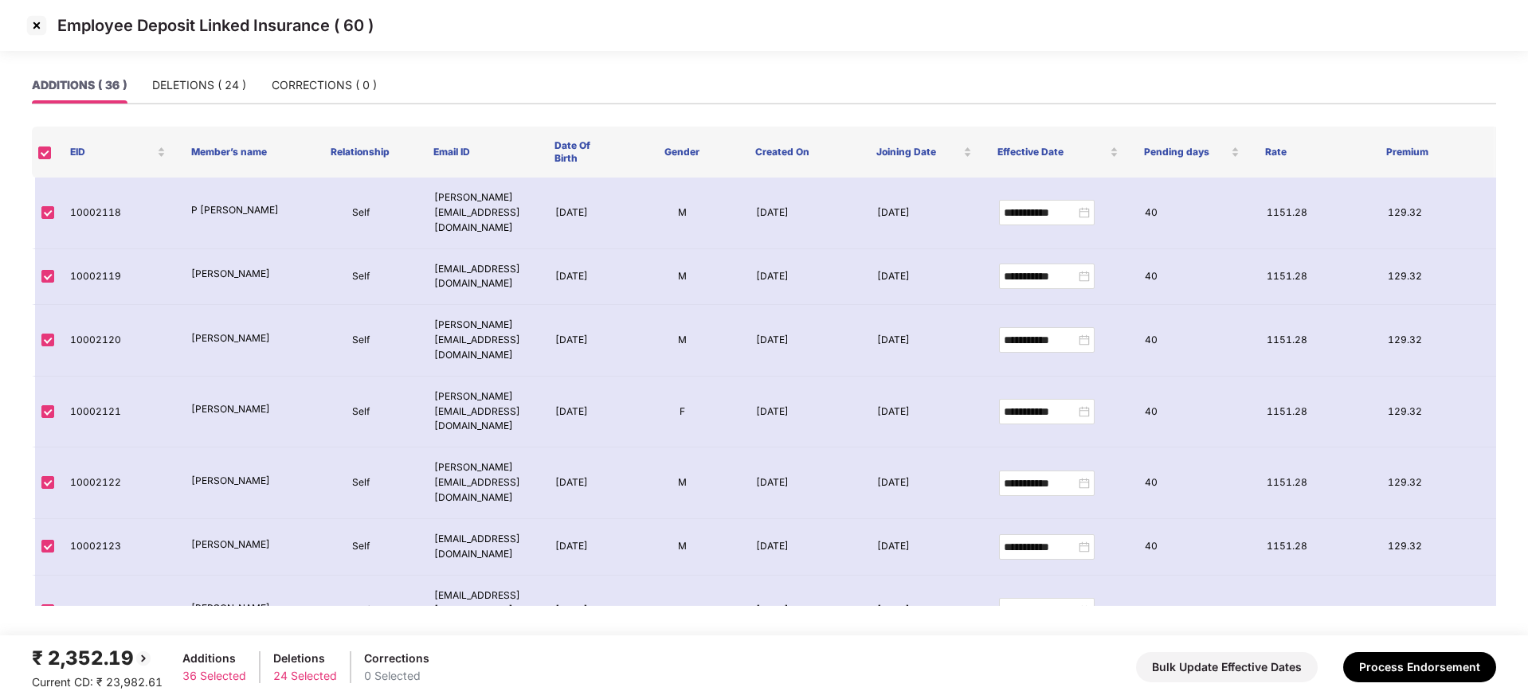
click at [33, 22] on img at bounding box center [36, 25] width 25 height 25
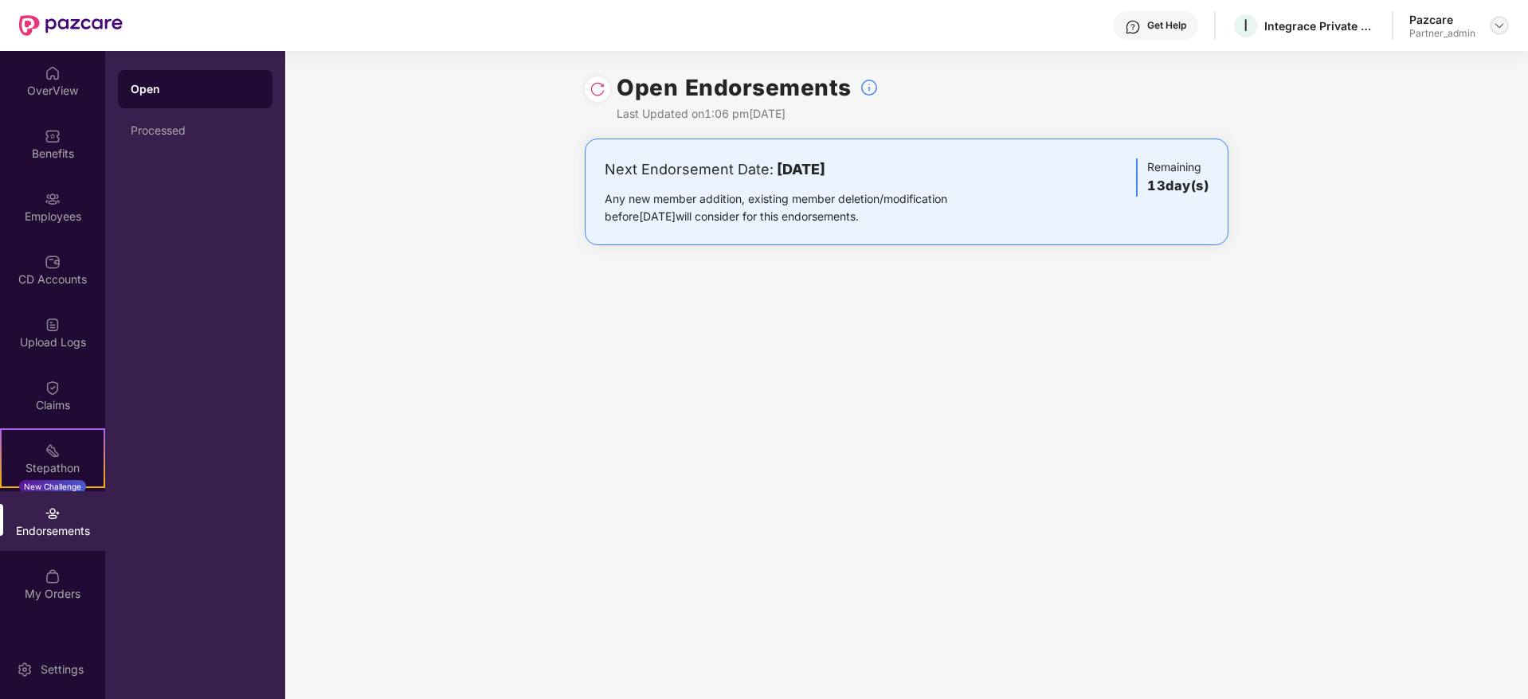
click at [1500, 29] on img at bounding box center [1499, 25] width 13 height 13
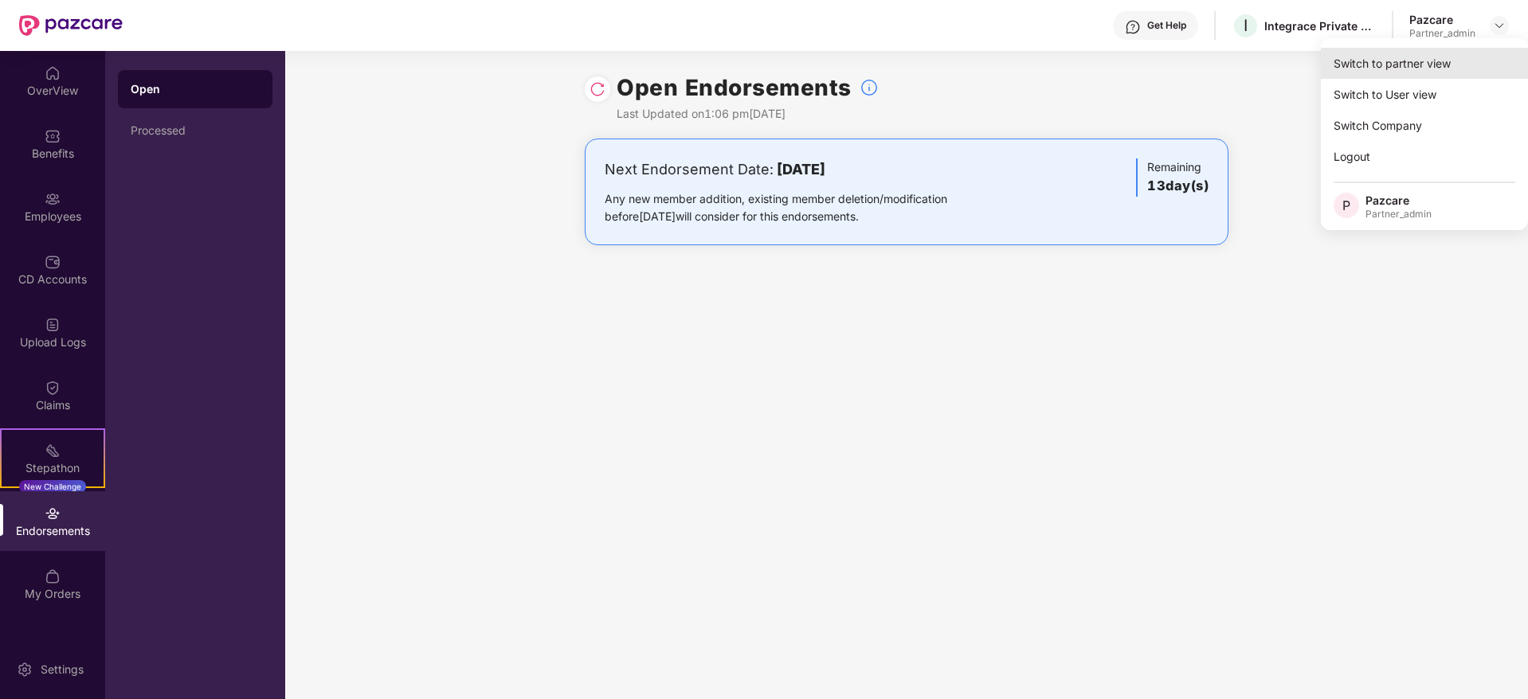
click at [1417, 61] on div "Switch to partner view" at bounding box center [1424, 63] width 207 height 31
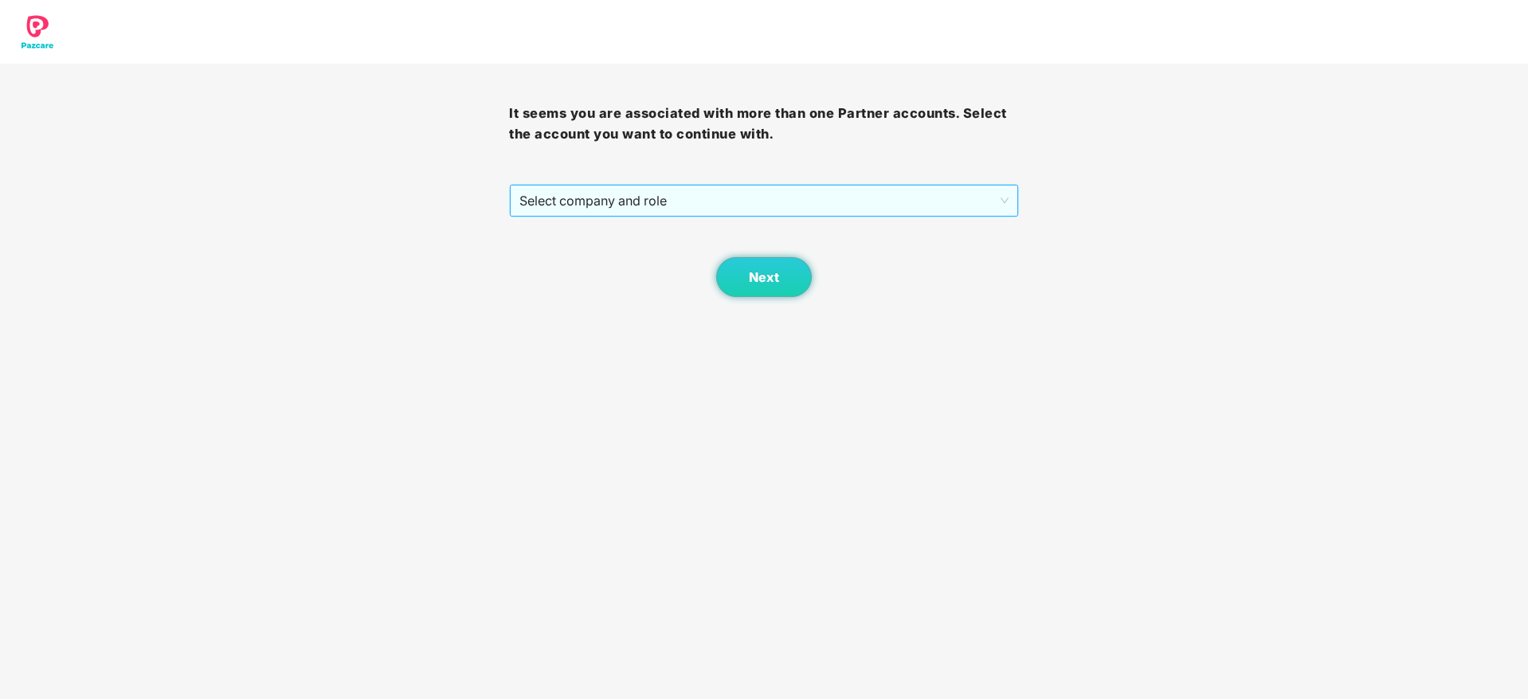
click at [764, 199] on span "Select company and role" at bounding box center [763, 201] width 488 height 30
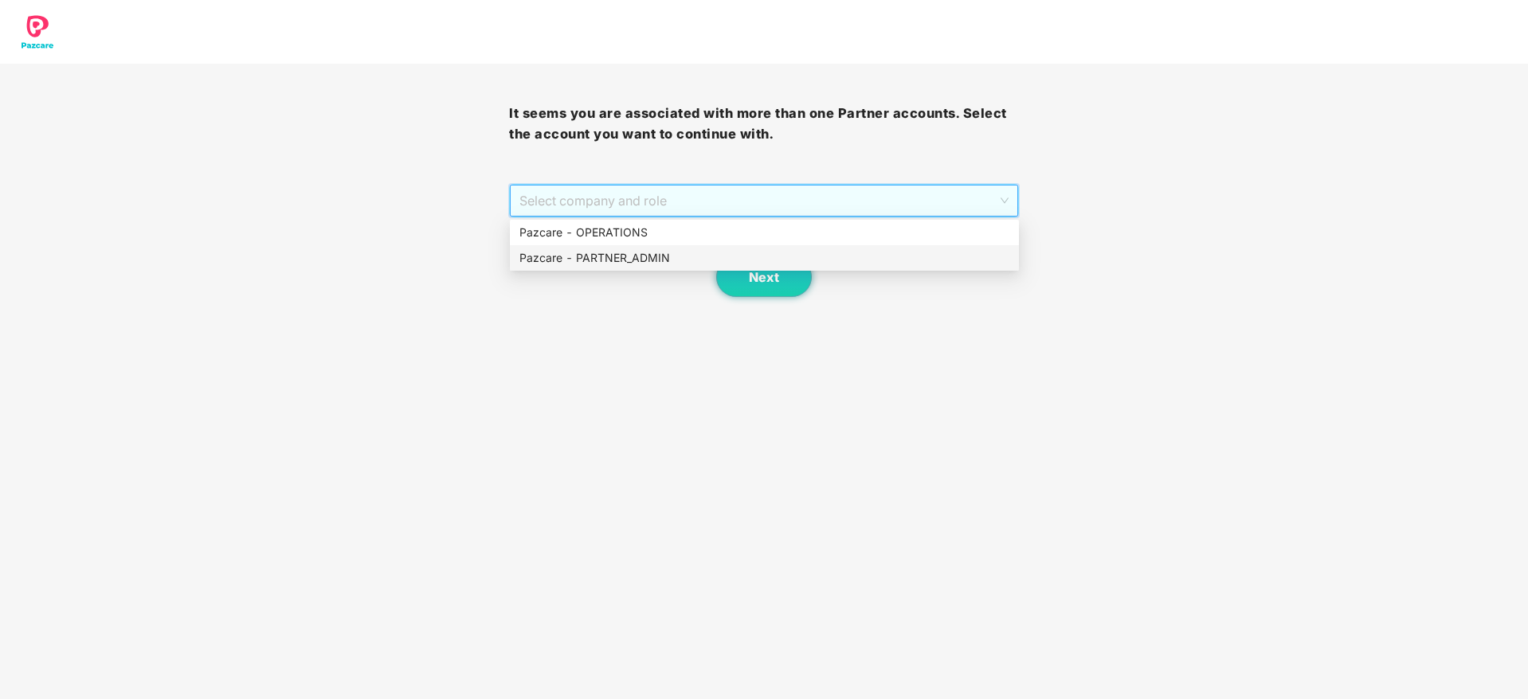
click at [625, 246] on div "Pazcare - PARTNER_ADMIN" at bounding box center [764, 257] width 509 height 25
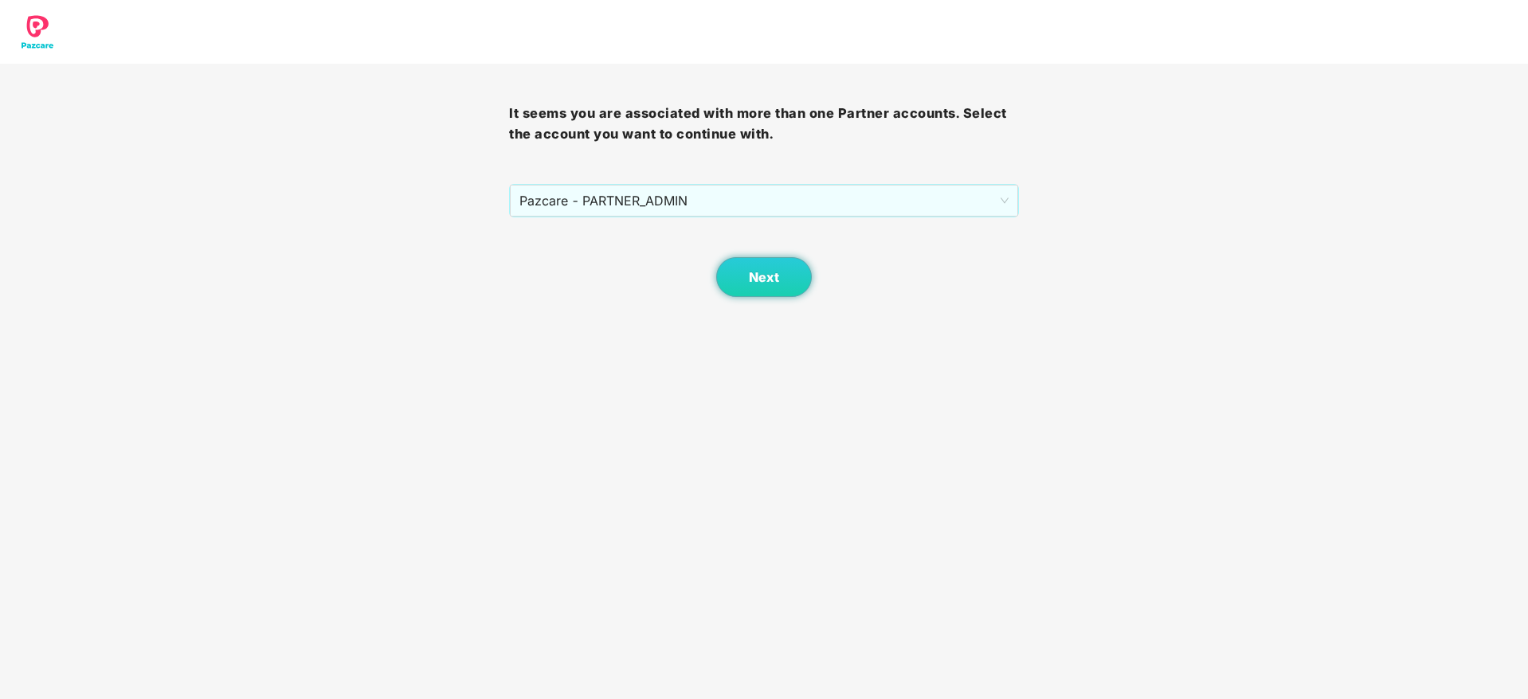
click at [699, 289] on div "Next" at bounding box center [763, 257] width 509 height 80
click at [743, 277] on button "Next" at bounding box center [764, 277] width 96 height 40
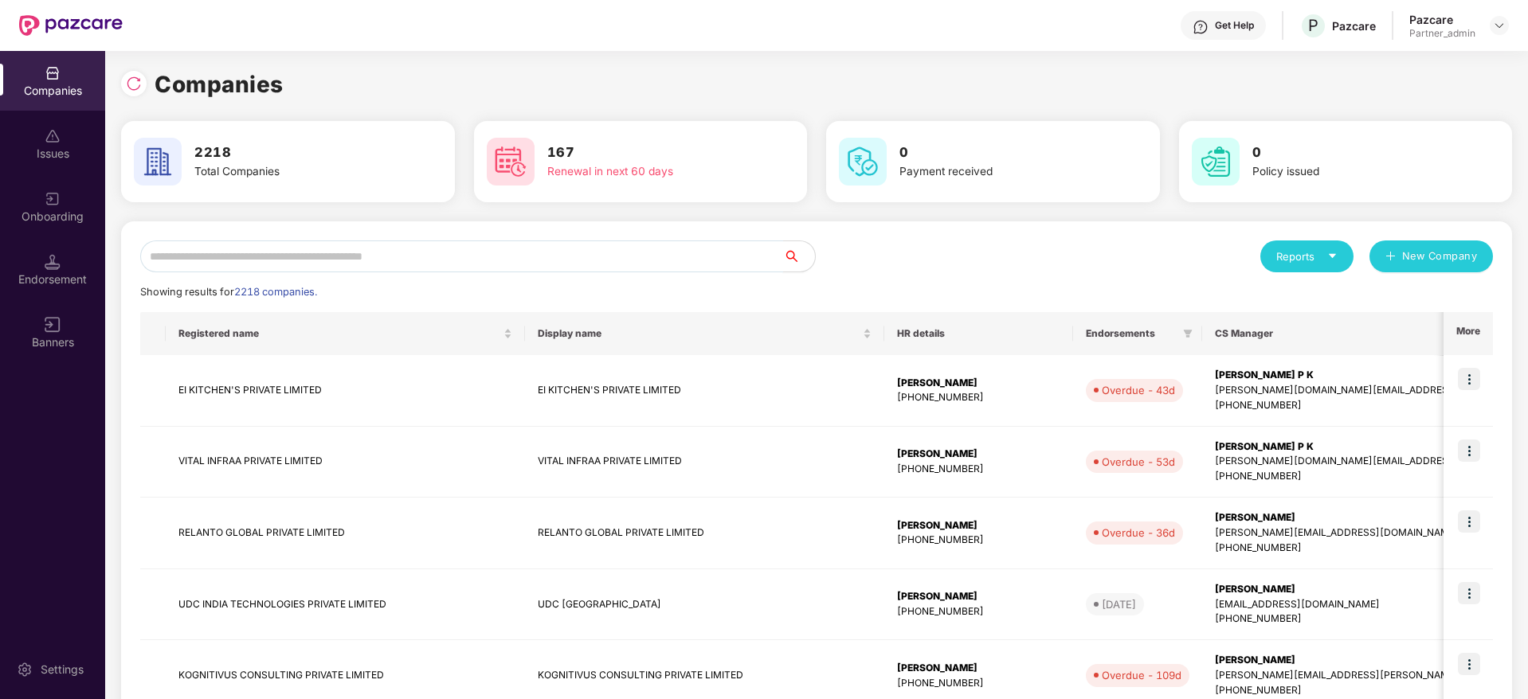
click at [459, 264] on input "text" at bounding box center [461, 257] width 643 height 32
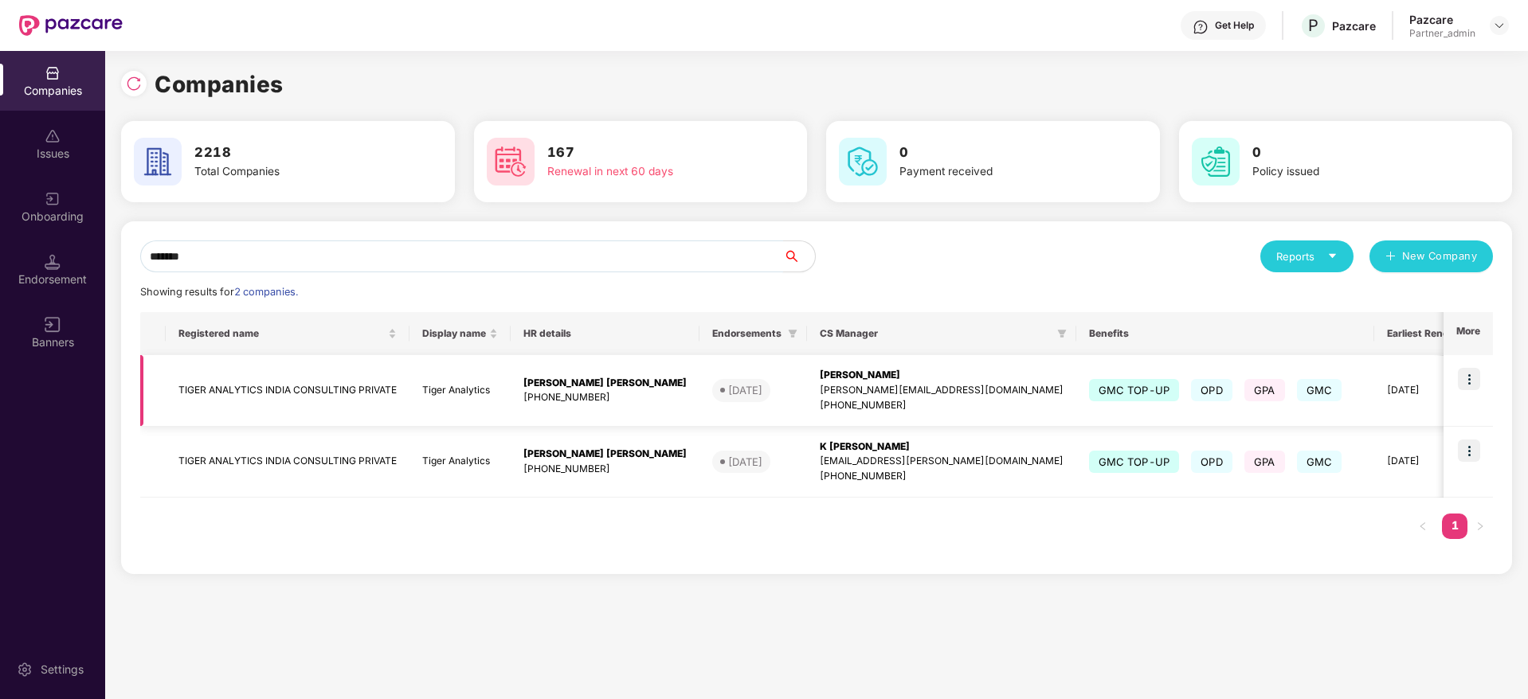
type input "*******"
click at [1471, 369] on img at bounding box center [1469, 379] width 22 height 22
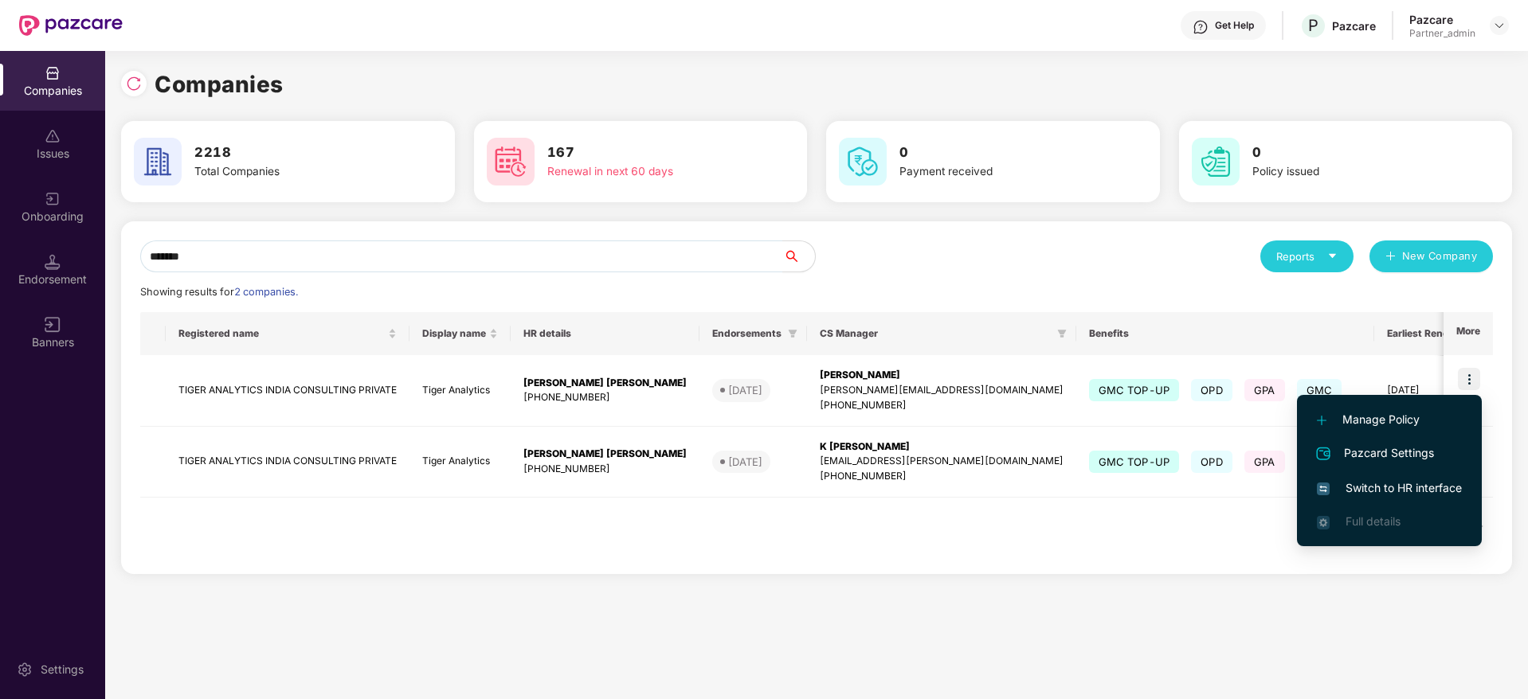
click at [1377, 485] on span "Switch to HR interface" at bounding box center [1389, 489] width 145 height 18
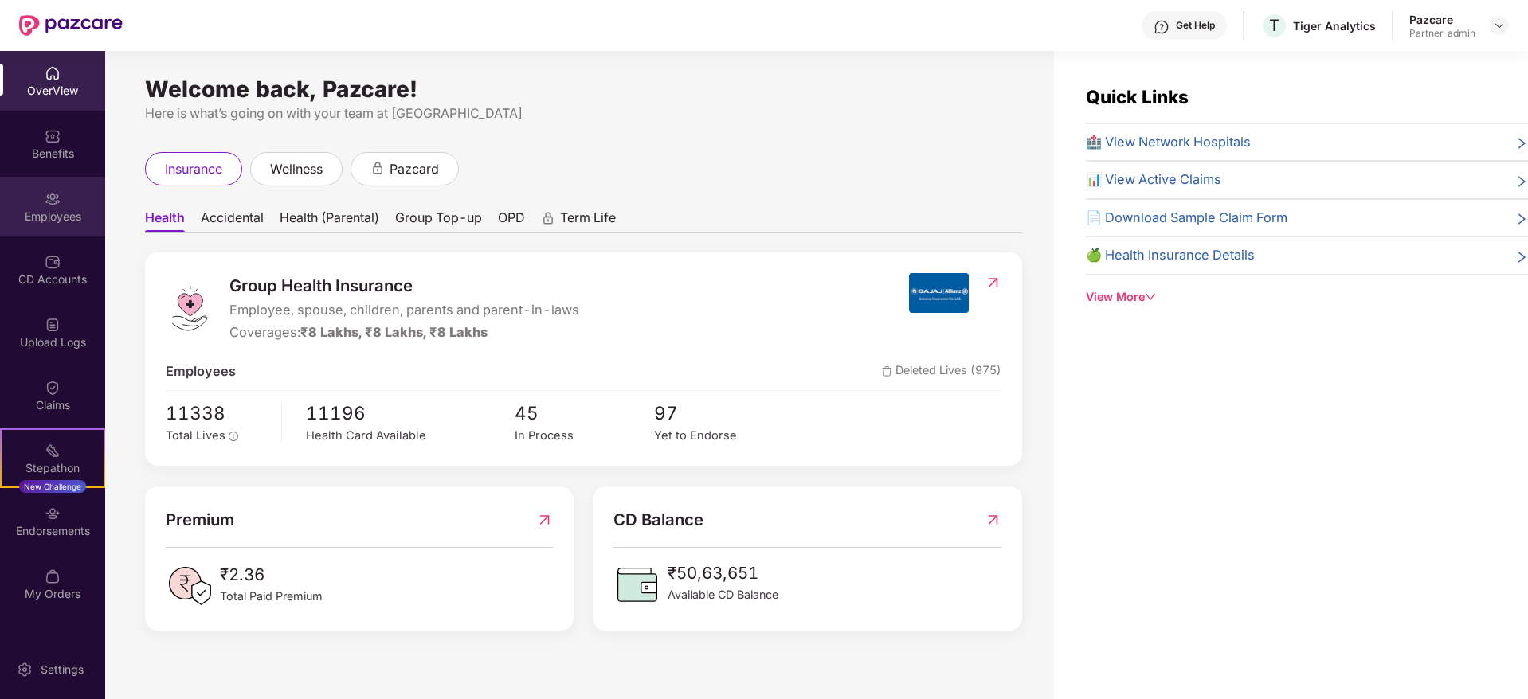
click at [37, 206] on div "Employees" at bounding box center [52, 207] width 105 height 60
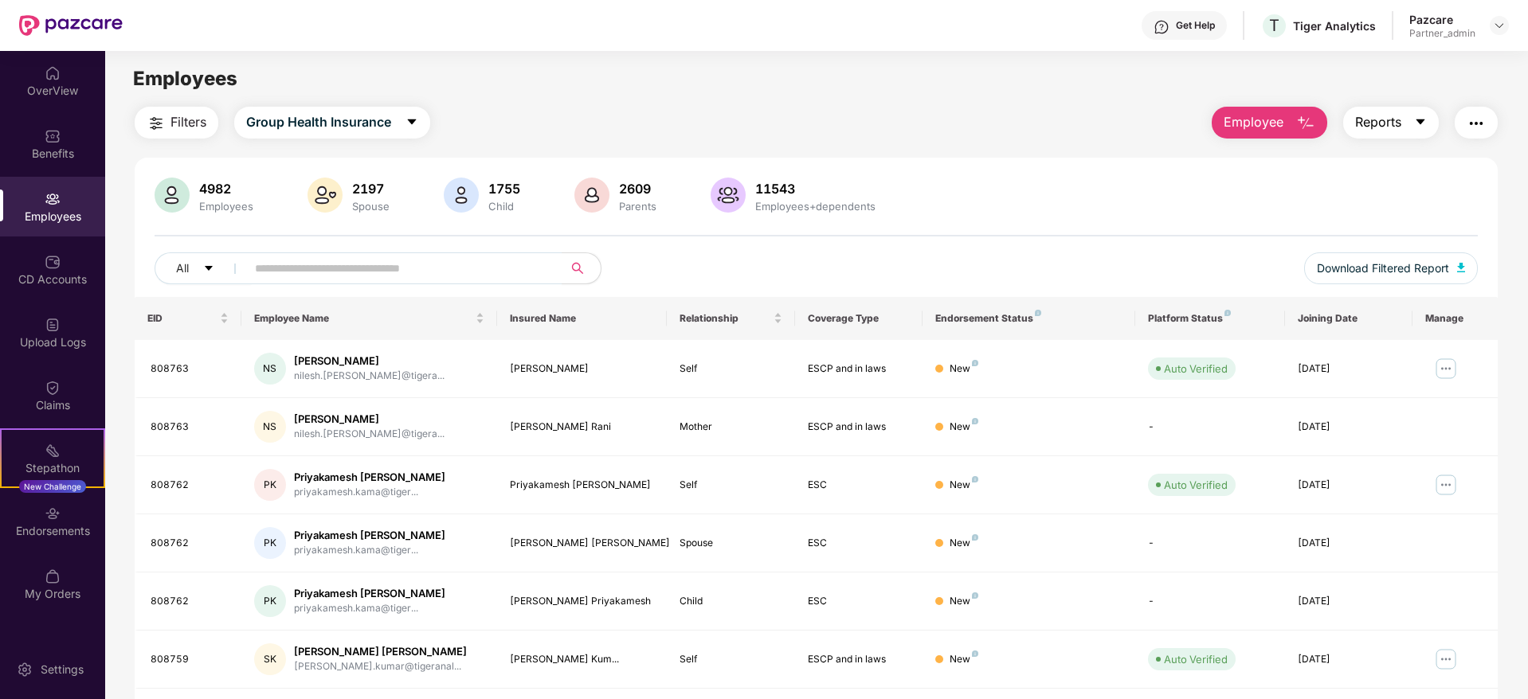
click at [1422, 119] on icon "caret-down" at bounding box center [1420, 122] width 13 height 13
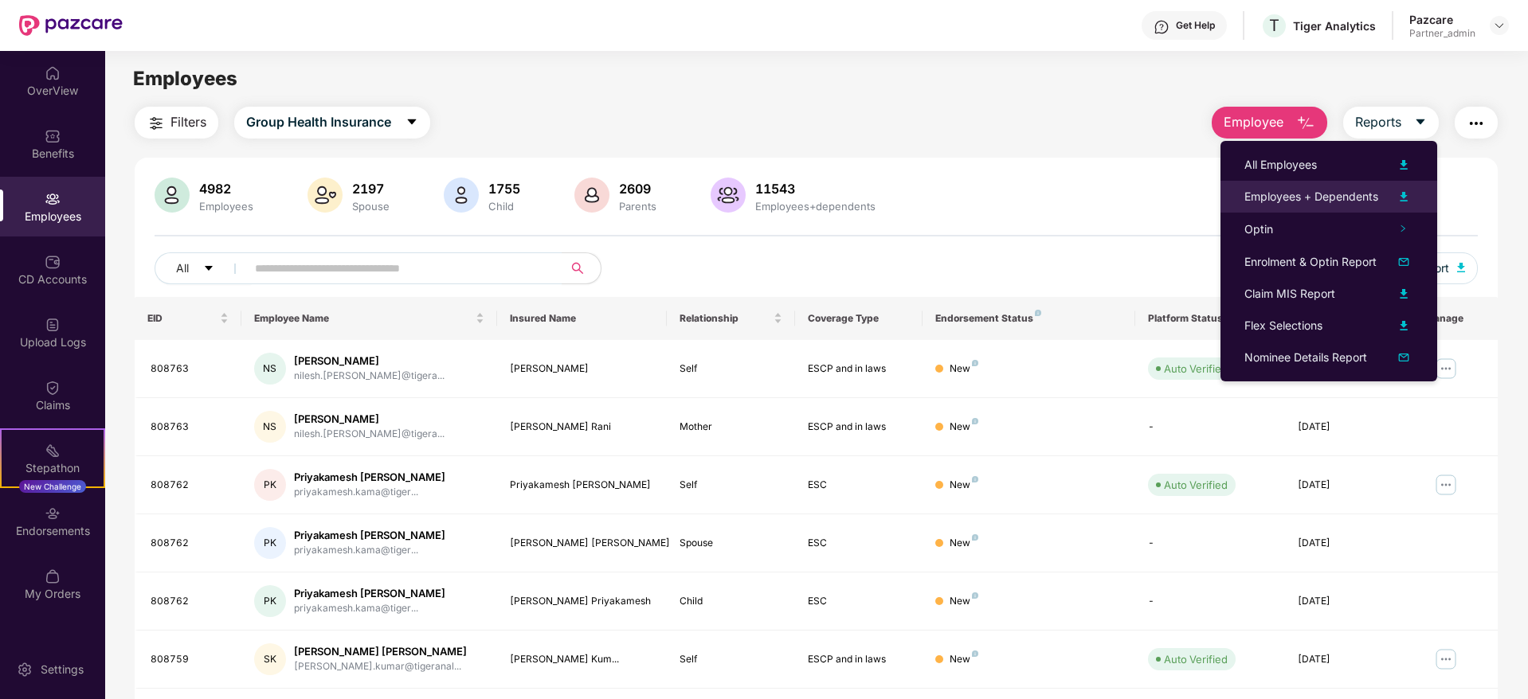
click at [1290, 197] on div "Employees + Dependents" at bounding box center [1311, 197] width 134 height 18
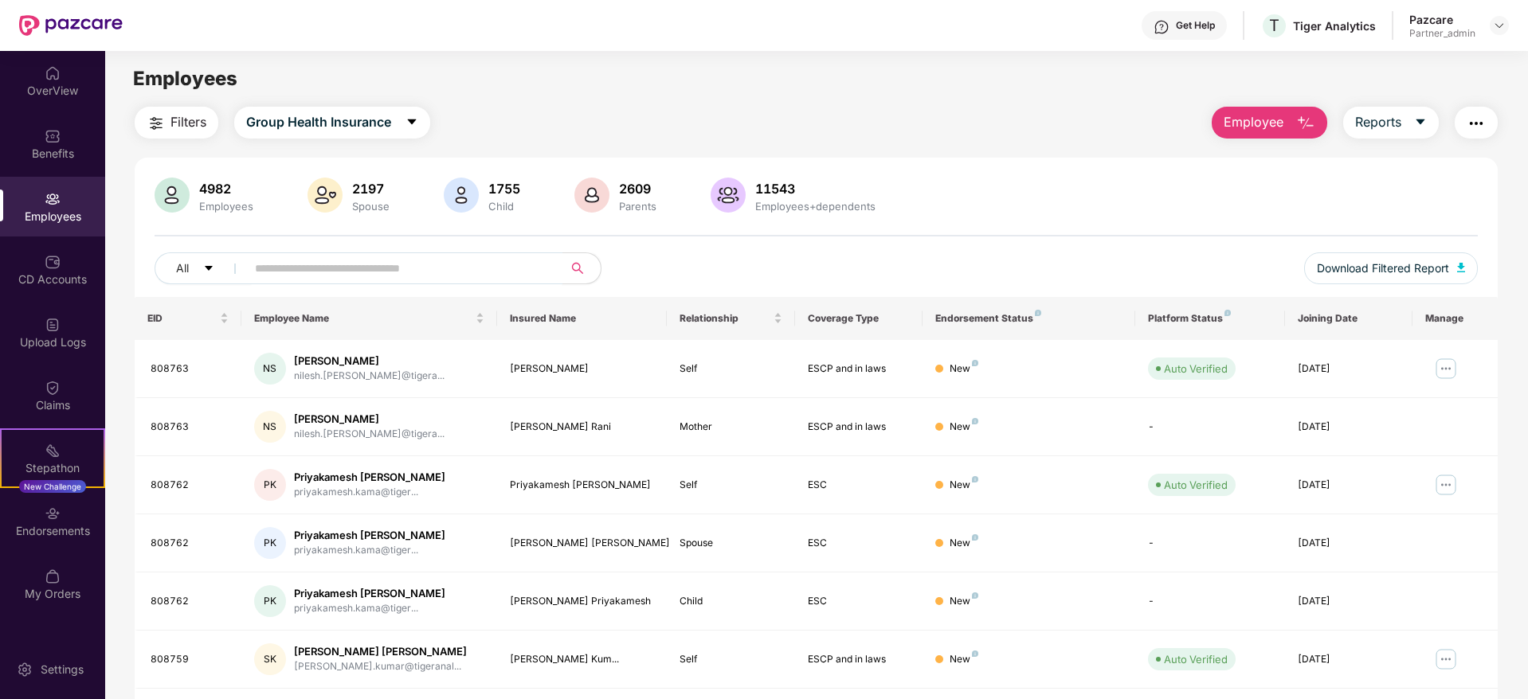
click at [299, 260] on input "text" at bounding box center [398, 268] width 286 height 24
paste input "******"
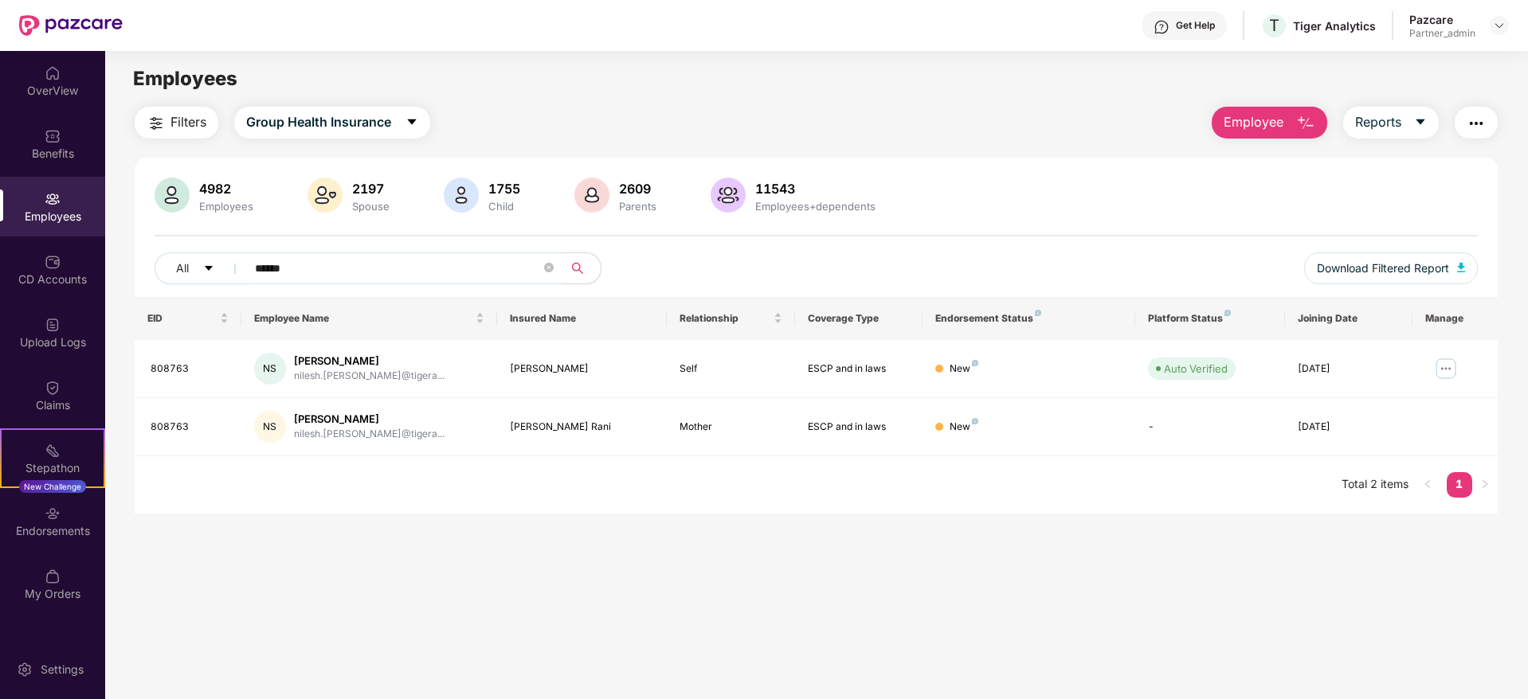
type input "******"
click at [78, 516] on div "Endorsements" at bounding box center [52, 521] width 105 height 60
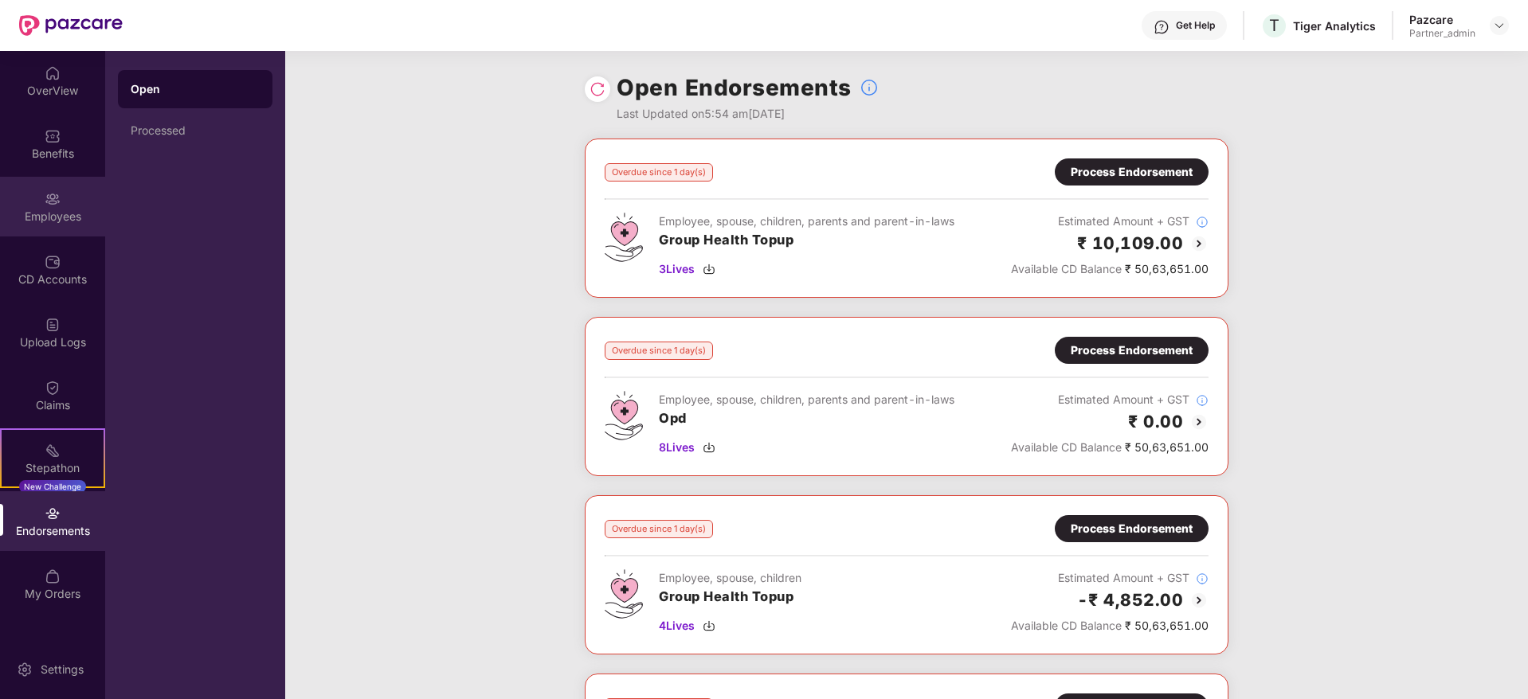
click at [70, 210] on div "Employees" at bounding box center [52, 217] width 105 height 16
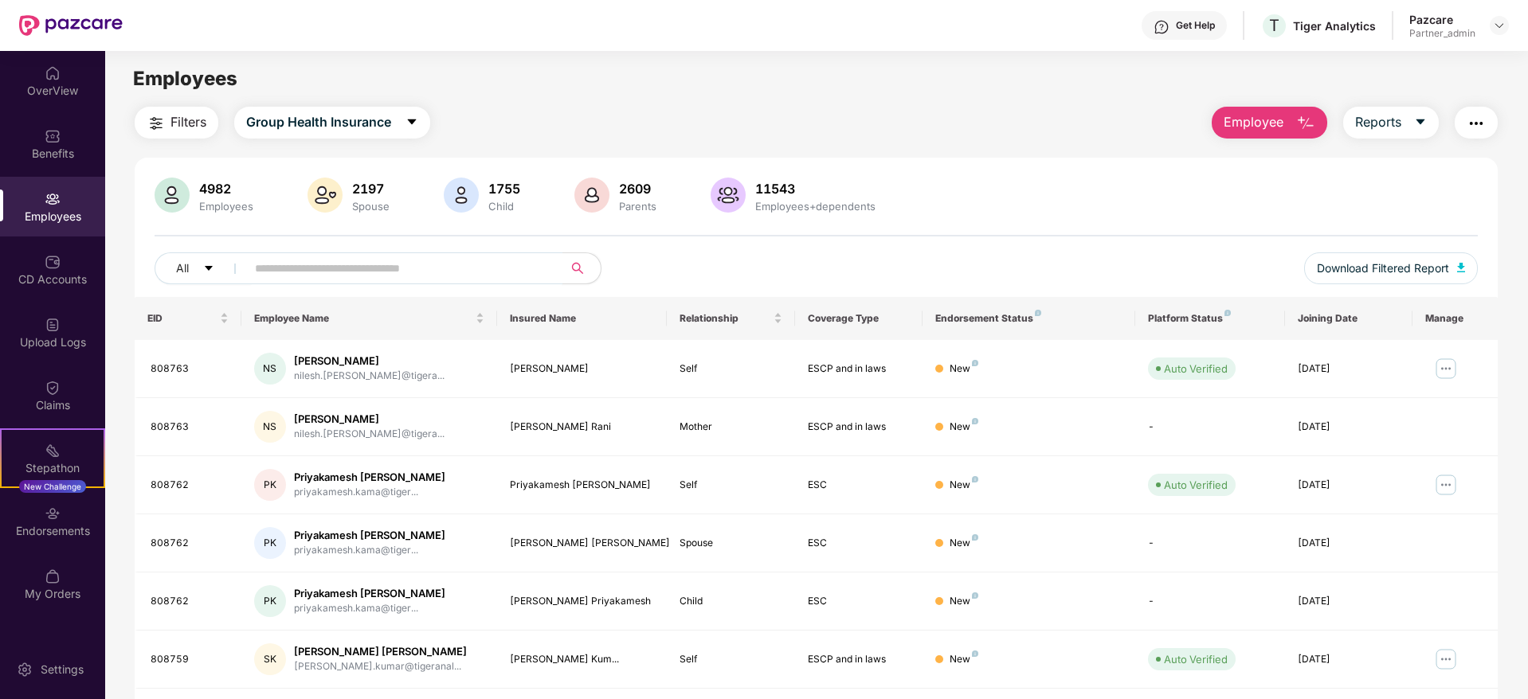
click at [309, 276] on input "text" at bounding box center [398, 268] width 286 height 24
paste input "******"
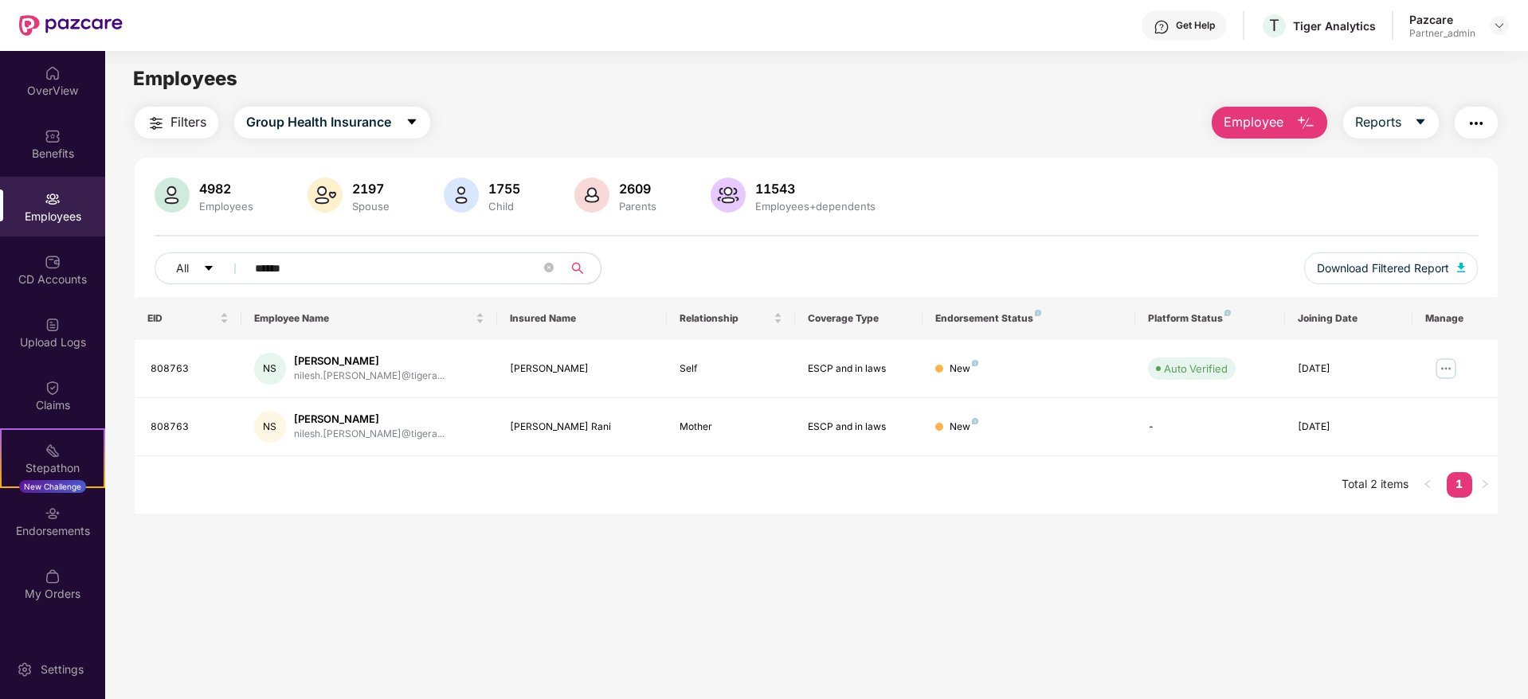
drag, startPoint x: 332, startPoint y: 256, endPoint x: 52, endPoint y: 207, distance: 284.7
click at [52, 207] on div "OverView Benefits Employees CD Accounts Upload Logs Claims Stepathon New Challe…" at bounding box center [764, 375] width 1528 height 648
paste input "text"
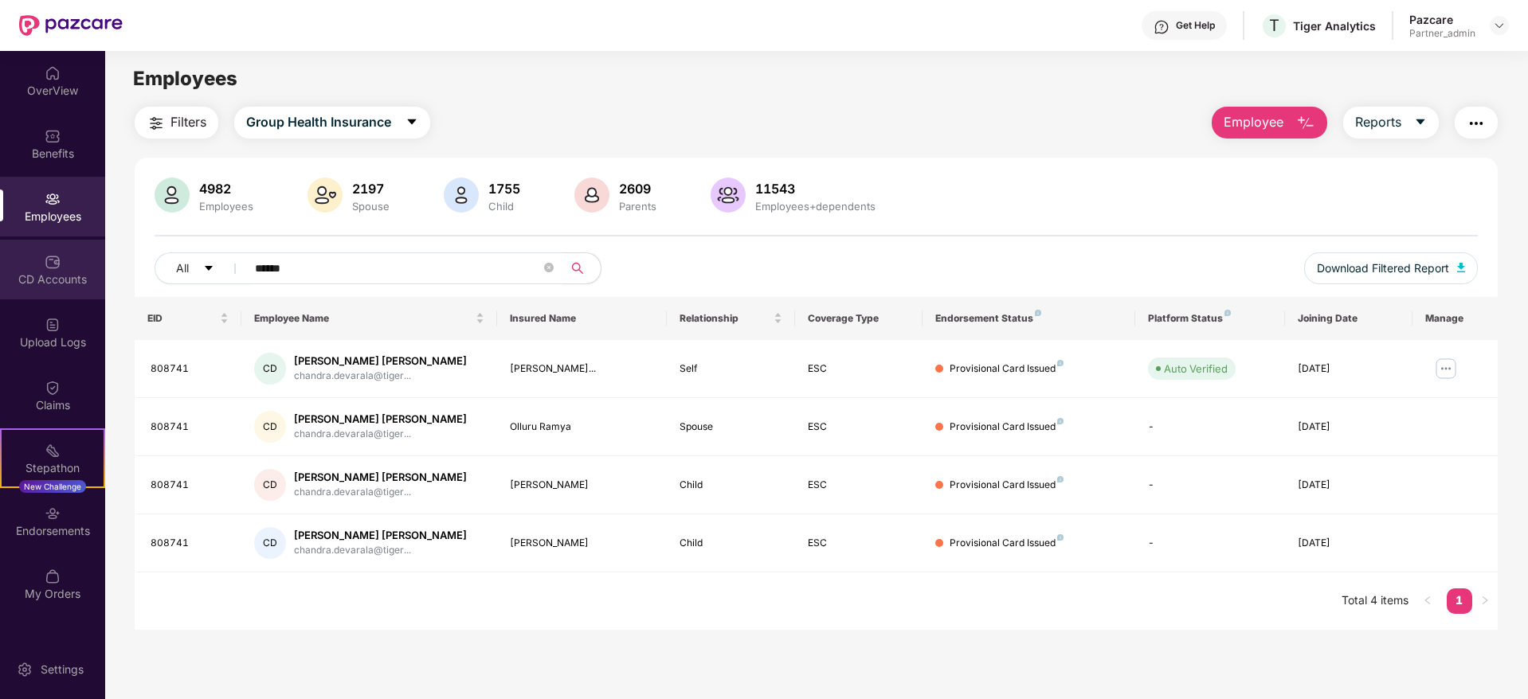
type input "******"
click at [53, 291] on div "CD Accounts" at bounding box center [52, 270] width 105 height 60
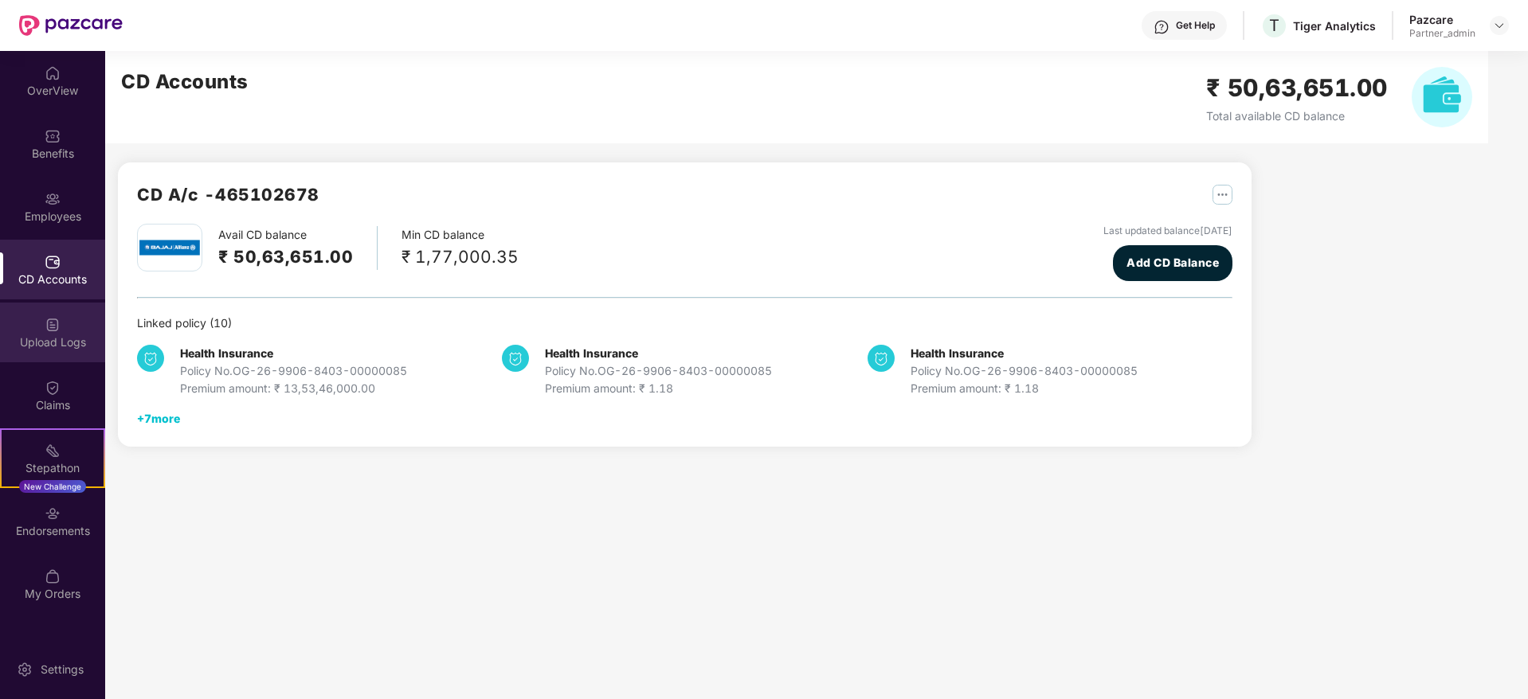
click at [61, 333] on div "Upload Logs" at bounding box center [52, 333] width 105 height 60
